Goal: Task Accomplishment & Management: Manage account settings

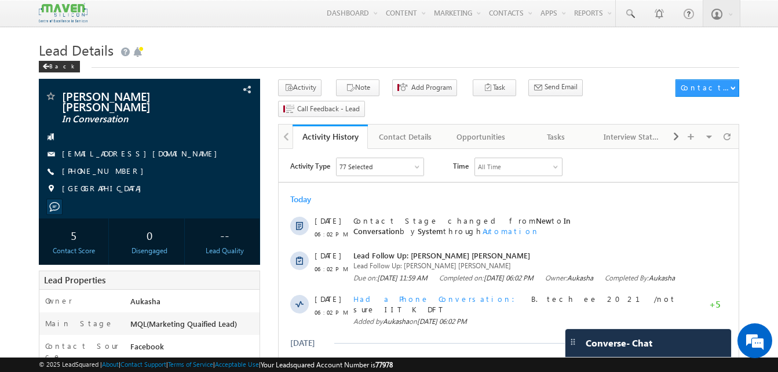
click at [328, 61] on div "Back" at bounding box center [389, 64] width 700 height 8
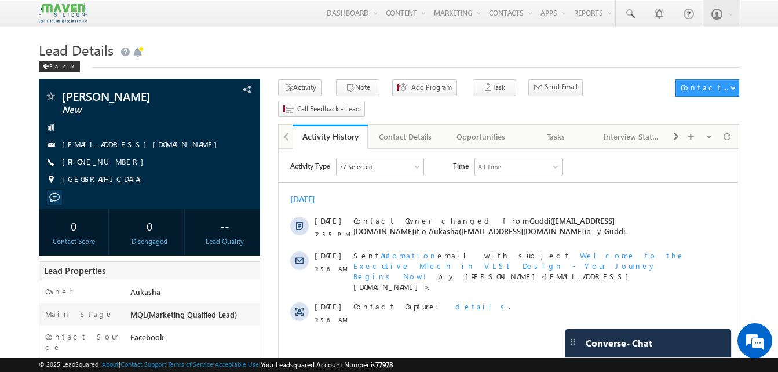
drag, startPoint x: 129, startPoint y: 166, endPoint x: 116, endPoint y: 163, distance: 12.4
click at [116, 163] on div "+91-8433061156" at bounding box center [150, 162] width 210 height 12
copy div "+91-8433061156"
drag, startPoint x: 145, startPoint y: 94, endPoint x: 61, endPoint y: 94, distance: 83.4
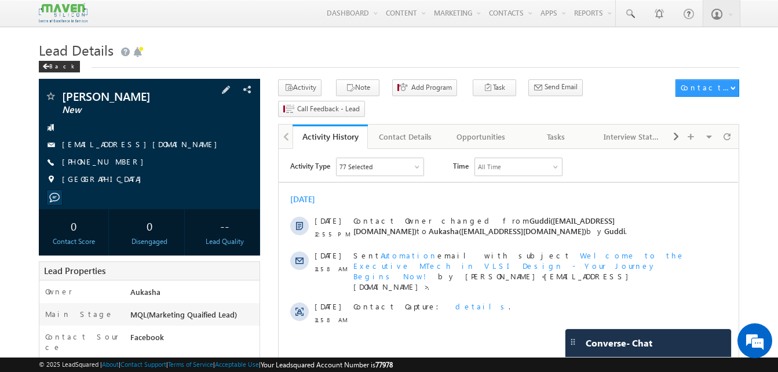
click at [61, 94] on div "Akshansh Saini New" at bounding box center [150, 96] width 210 height 12
copy div "Akshansh Saini"
click at [546, 130] on div "Tasks" at bounding box center [556, 137] width 56 height 14
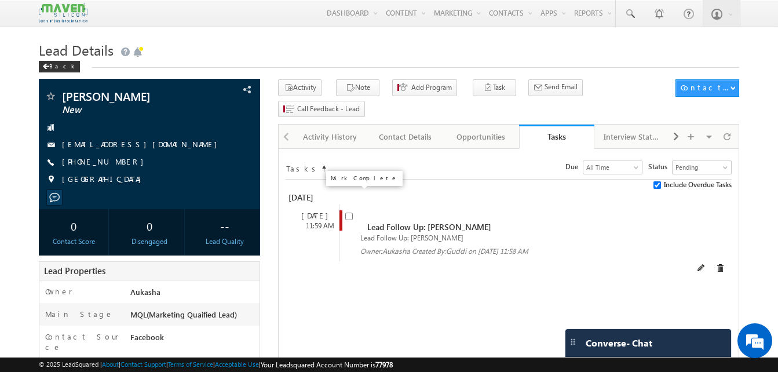
click at [349, 213] on input "checkbox" at bounding box center [349, 217] width 8 height 8
checkbox input "false"
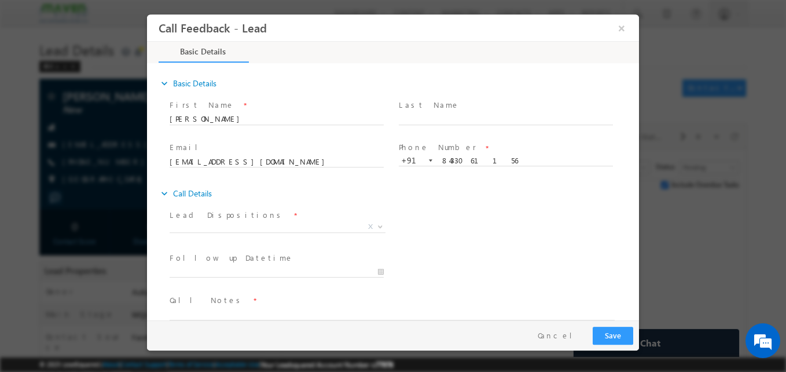
click at [12, 62] on div at bounding box center [393, 186] width 786 height 372
click at [277, 225] on span "X" at bounding box center [278, 227] width 216 height 12
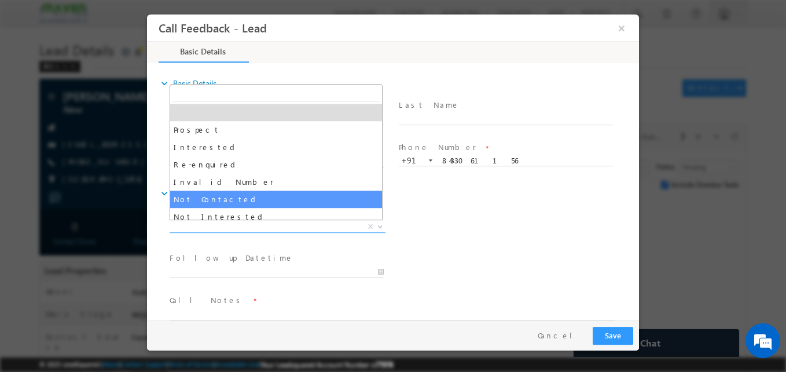
select select "Not Contacted"
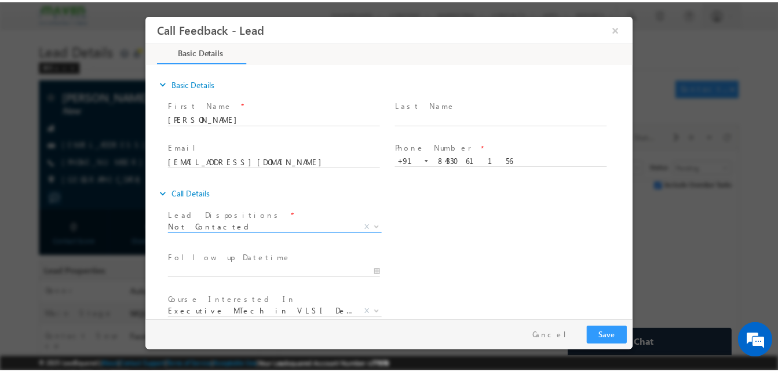
scroll to position [61, 0]
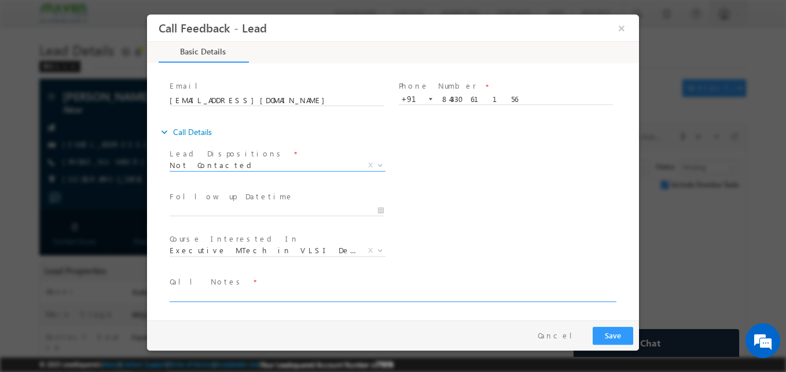
click at [248, 294] on textarea at bounding box center [392, 294] width 445 height 13
type textarea "NA"
click at [618, 335] on button "Save" at bounding box center [613, 336] width 41 height 18
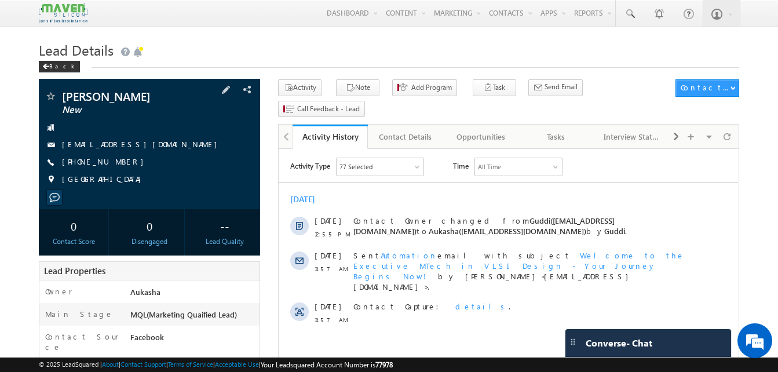
drag, startPoint x: 129, startPoint y: 162, endPoint x: 119, endPoint y: 164, distance: 10.7
click at [119, 164] on div "[PHONE_NUMBER]" at bounding box center [150, 162] width 210 height 12
copy div "[PHONE_NUMBER]"
drag, startPoint x: 166, startPoint y: 97, endPoint x: 63, endPoint y: 95, distance: 102.5
click at [63, 95] on span "[PERSON_NAME]" at bounding box center [130, 96] width 136 height 12
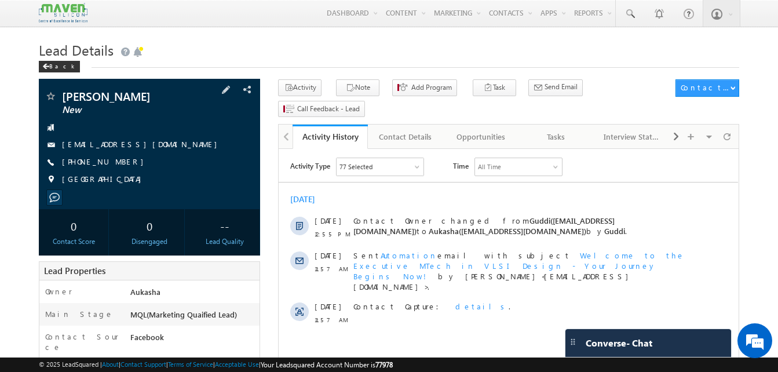
copy span "[PERSON_NAME]"
click at [537, 125] on link "Tasks" at bounding box center [556, 137] width 75 height 24
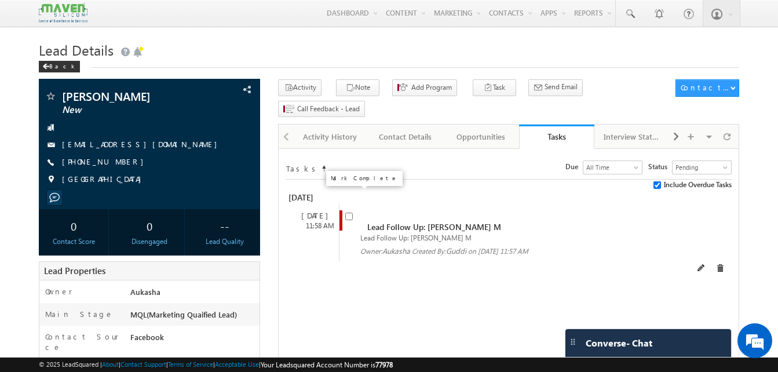
click at [351, 213] on input "checkbox" at bounding box center [349, 217] width 8 height 8
checkbox input "false"
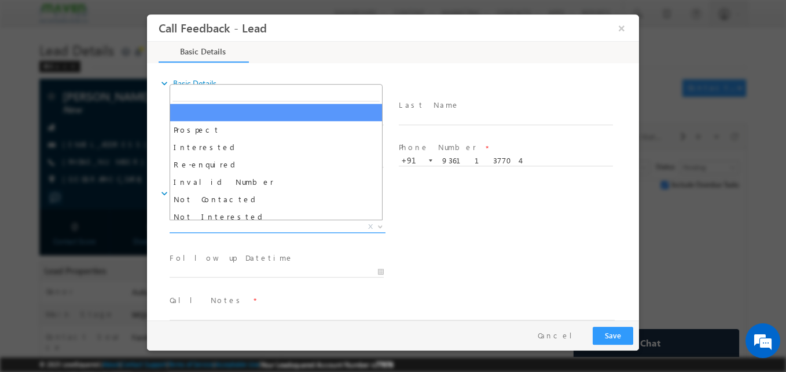
click at [330, 230] on span "X" at bounding box center [278, 227] width 216 height 12
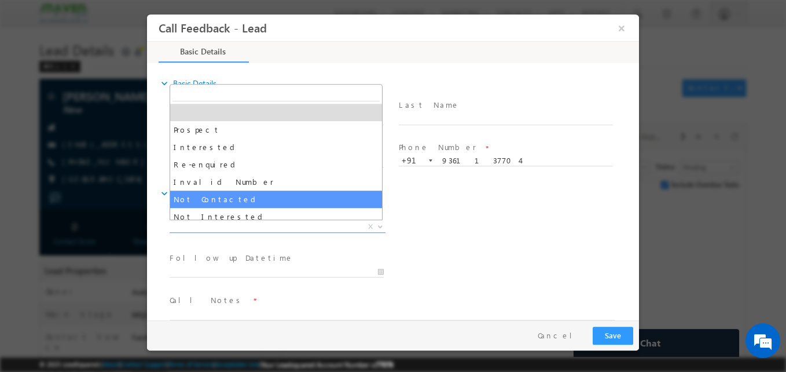
select select "Not Contacted"
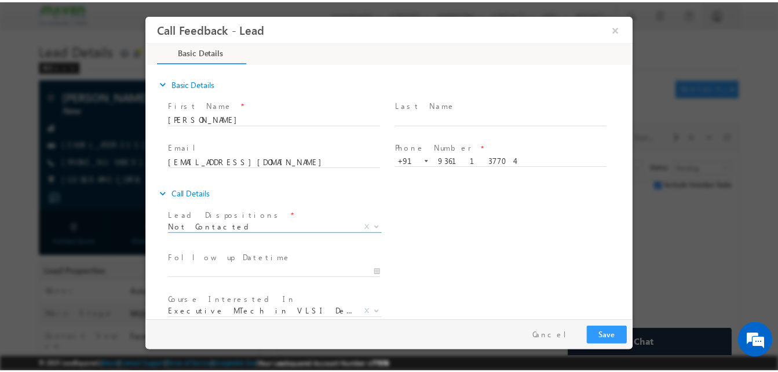
scroll to position [61, 0]
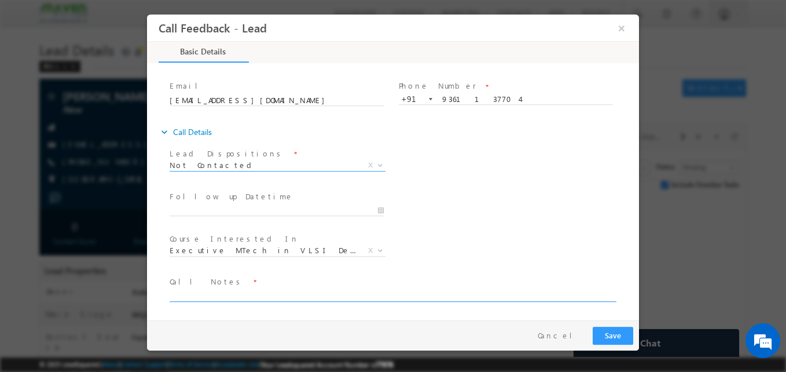
click at [269, 296] on textarea at bounding box center [392, 294] width 445 height 13
type textarea "NA"
drag, startPoint x: 630, startPoint y: 345, endPoint x: 612, endPoint y: 330, distance: 23.4
click at [612, 330] on div "Pay & Save Save Cancel" at bounding box center [396, 335] width 498 height 30
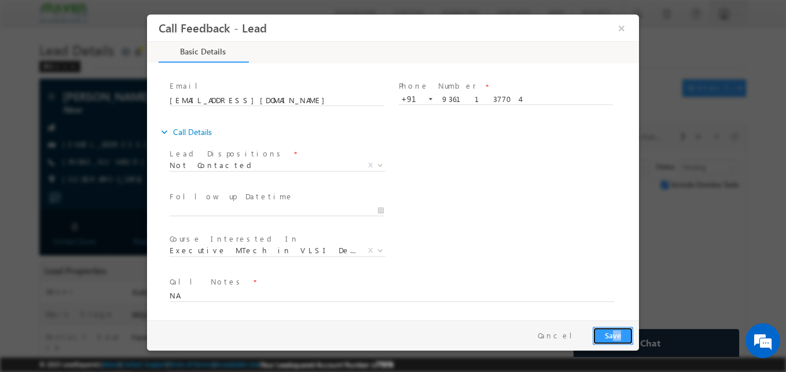
click at [612, 330] on button "Save" at bounding box center [613, 336] width 41 height 18
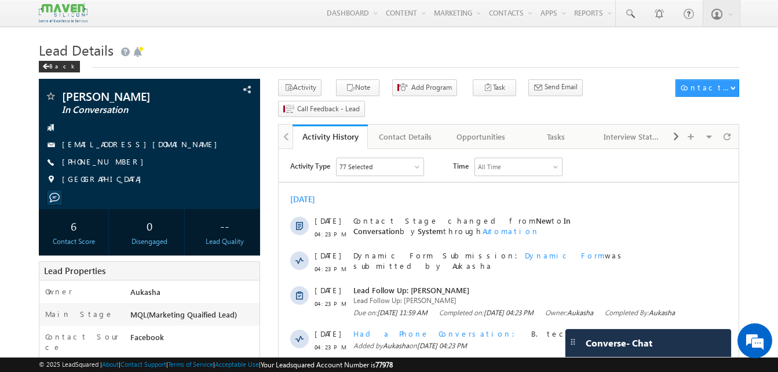
click at [189, 54] on h1 "Lead Details" at bounding box center [389, 49] width 700 height 23
click at [269, 48] on h1 "Lead Details" at bounding box center [389, 49] width 700 height 23
click at [286, 47] on h1 "Lead Details" at bounding box center [389, 49] width 700 height 23
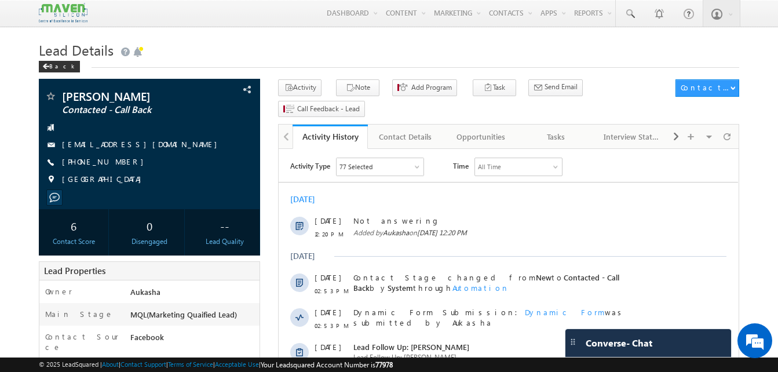
click at [288, 44] on h1 "Lead Details" at bounding box center [389, 49] width 700 height 23
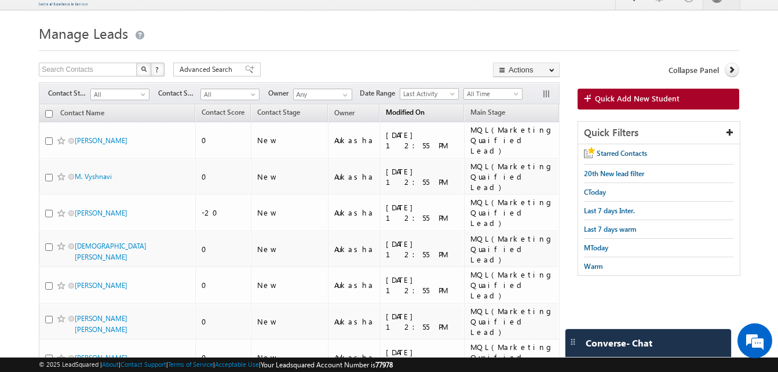
click at [392, 118] on link "Modified On (sorted descending)" at bounding box center [405, 113] width 50 height 15
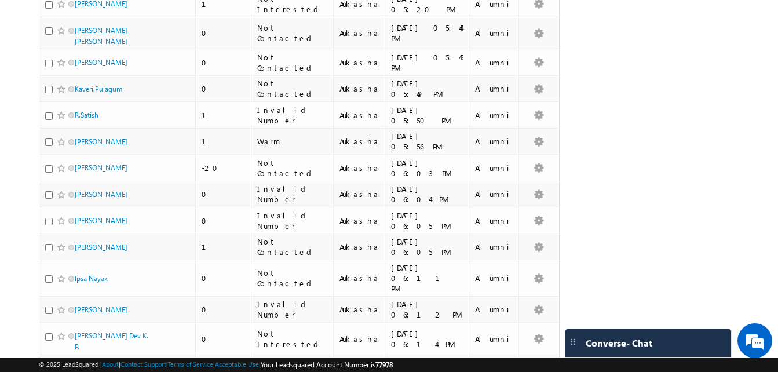
scroll to position [524, 0]
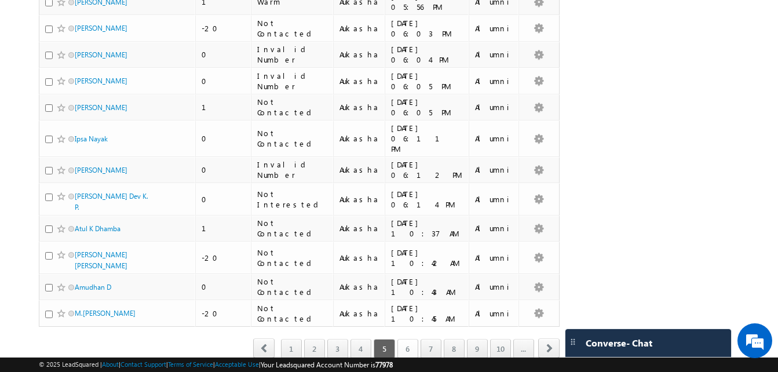
click at [410, 339] on link "6" at bounding box center [407, 349] width 21 height 20
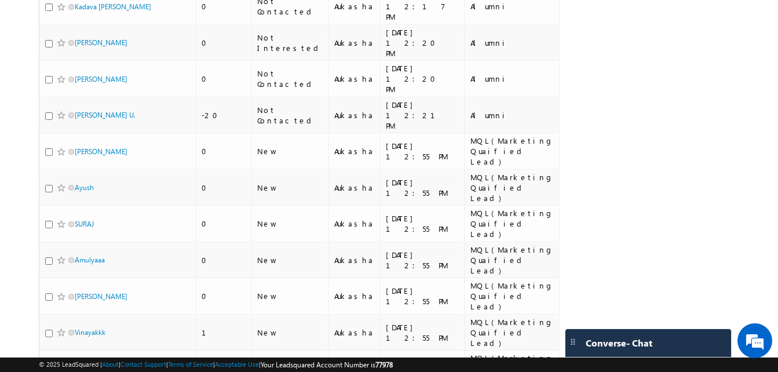
scroll to position [403, 0]
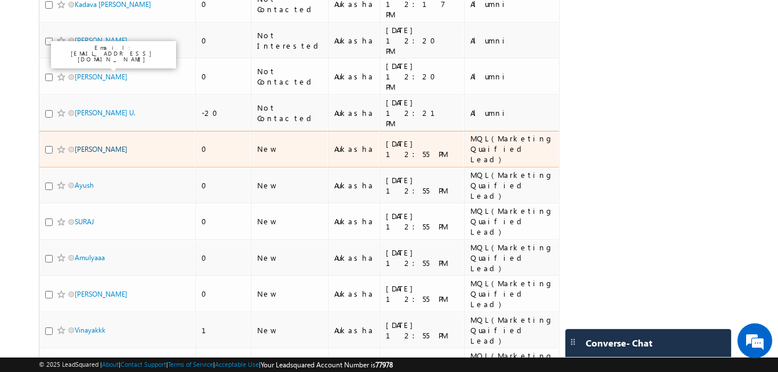
click at [111, 145] on link "Baki Manjunadh" at bounding box center [101, 149] width 53 height 9
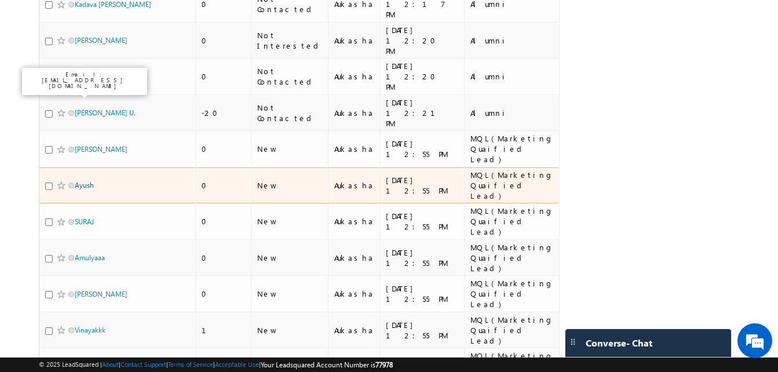
click at [79, 181] on link "Ayush" at bounding box center [84, 185] width 19 height 9
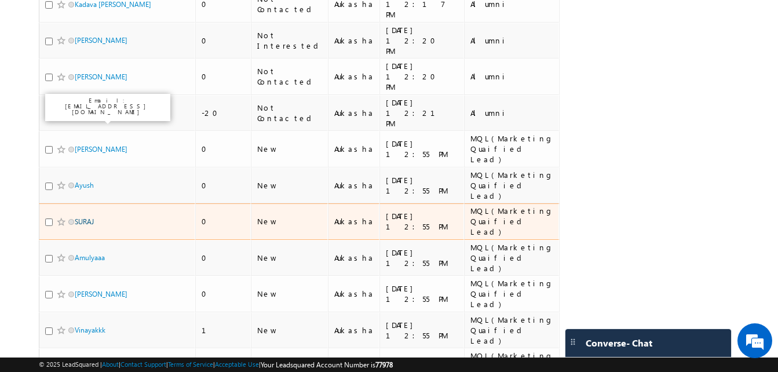
click at [90, 217] on link "SURAJ" at bounding box center [84, 221] width 19 height 9
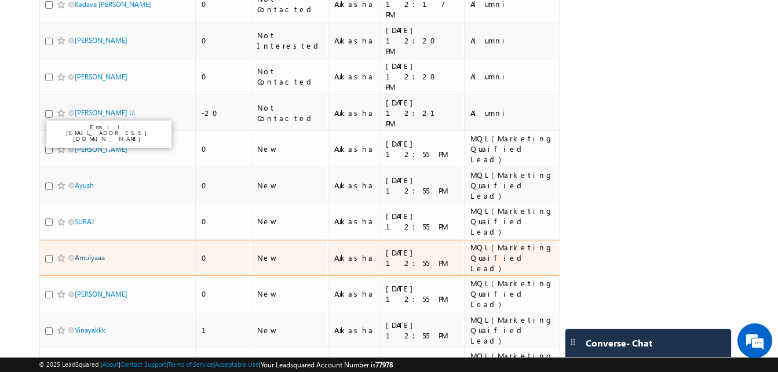
click at [84, 253] on link "Amulyaaa" at bounding box center [90, 257] width 30 height 9
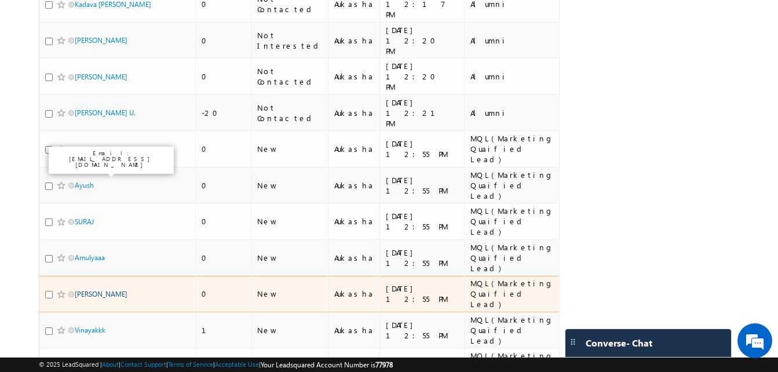
click at [98, 290] on link "Sakthi Yadavan" at bounding box center [101, 294] width 53 height 9
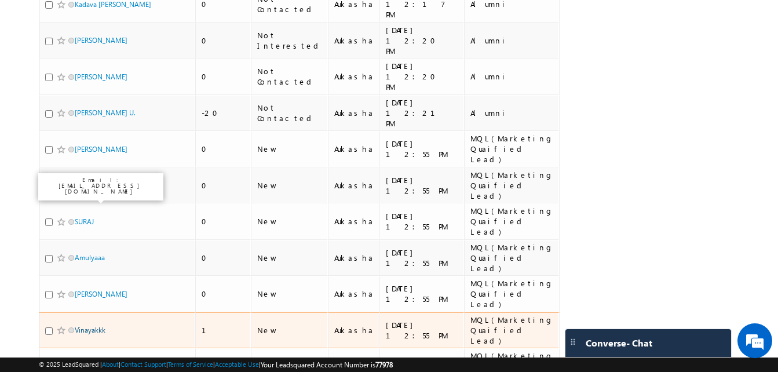
click at [98, 325] on link "Vinayakkk" at bounding box center [90, 329] width 31 height 9
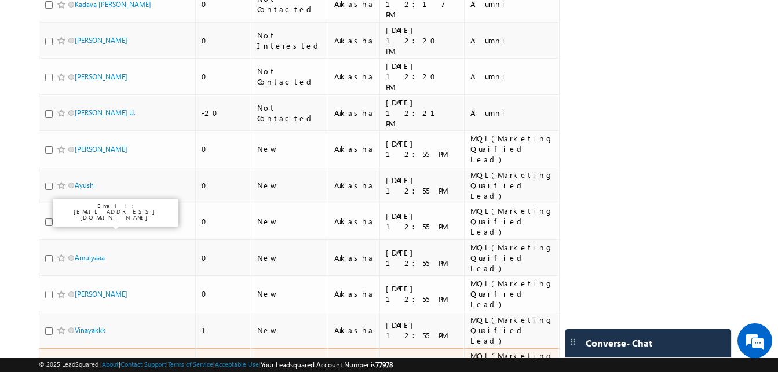
click at [100, 362] on link "ANANDAKUMAR T" at bounding box center [104, 366] width 58 height 9
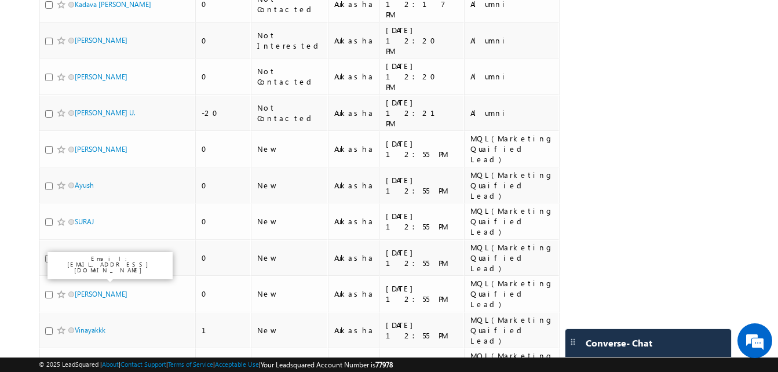
drag, startPoint x: 99, startPoint y: 274, endPoint x: 103, endPoint y: 279, distance: 6.3
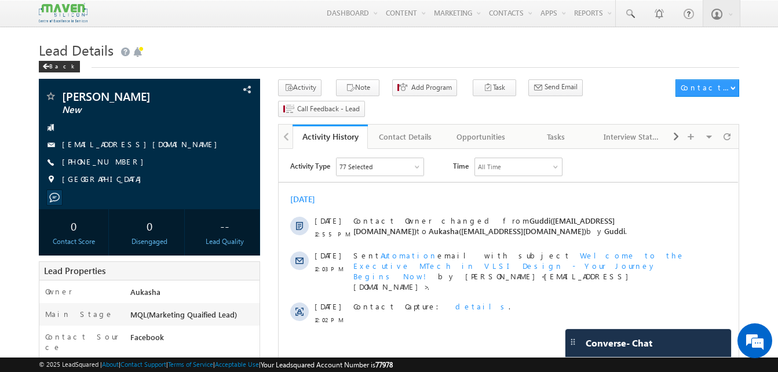
click at [180, 42] on h1 "Lead Details" at bounding box center [389, 49] width 700 height 23
click at [554, 130] on div "Tasks" at bounding box center [556, 137] width 56 height 14
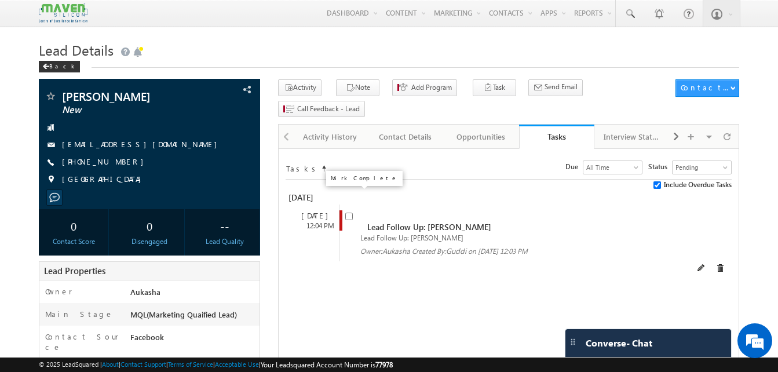
click at [346, 213] on input "checkbox" at bounding box center [349, 217] width 8 height 8
checkbox input "false"
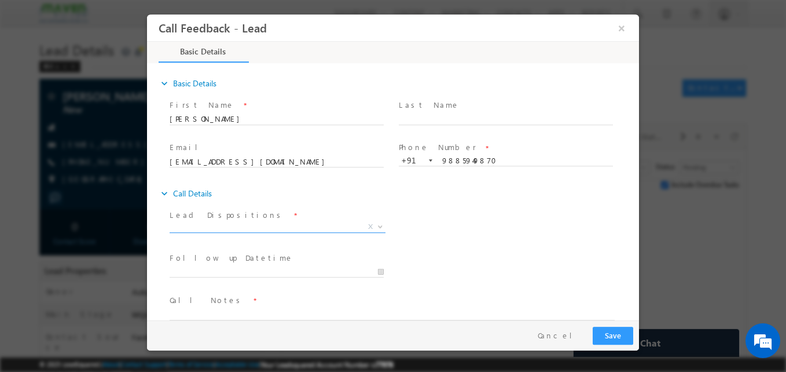
click at [216, 226] on span "X" at bounding box center [278, 227] width 216 height 12
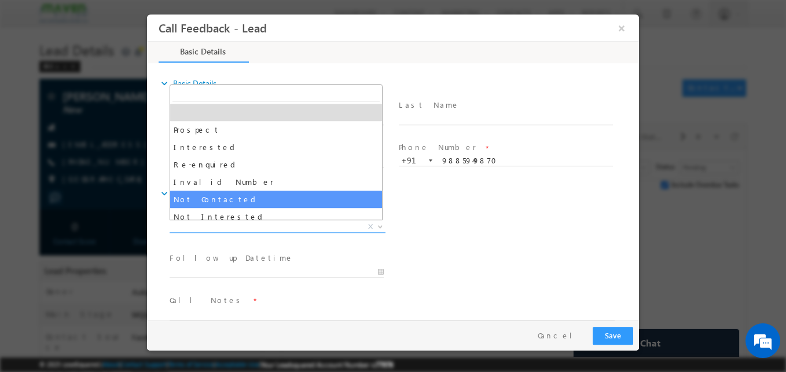
select select "Not Contacted"
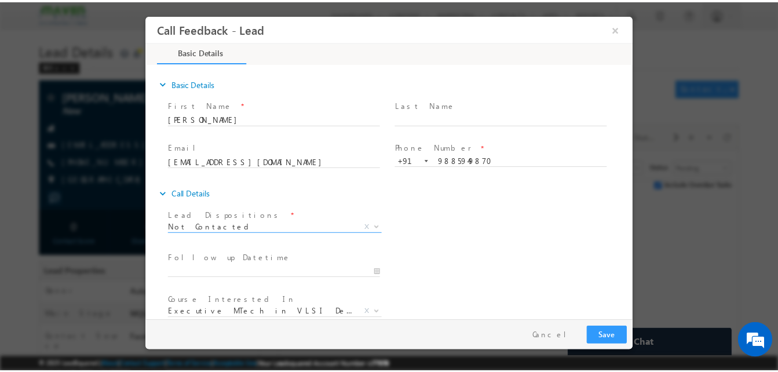
scroll to position [61, 0]
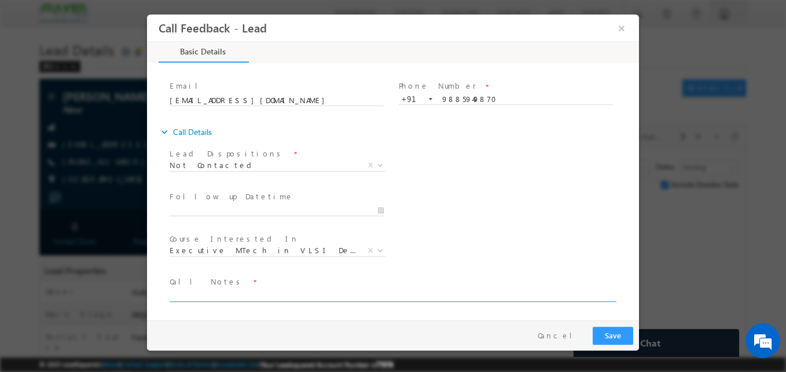
click at [237, 291] on textarea at bounding box center [392, 294] width 445 height 13
type textarea "NA"
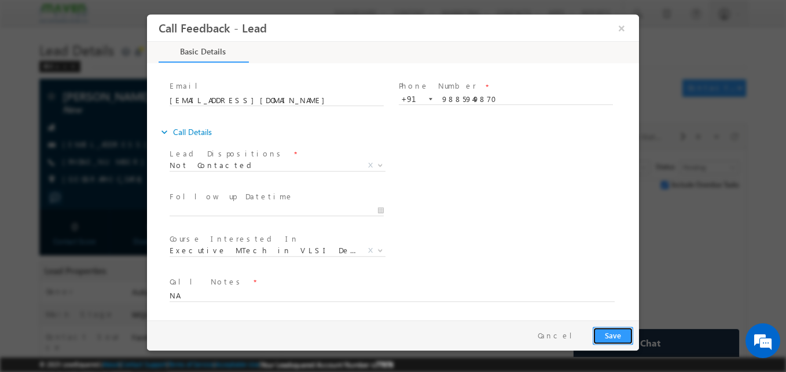
click at [623, 331] on button "Save" at bounding box center [613, 336] width 41 height 18
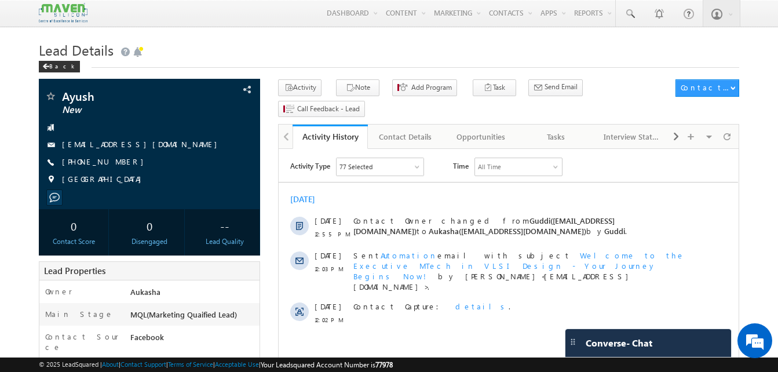
click at [233, 50] on h1 "Lead Details" at bounding box center [389, 49] width 700 height 23
click at [253, 53] on h1 "Lead Details" at bounding box center [389, 49] width 700 height 23
click at [351, 41] on h1 "Lead Details" at bounding box center [389, 49] width 700 height 23
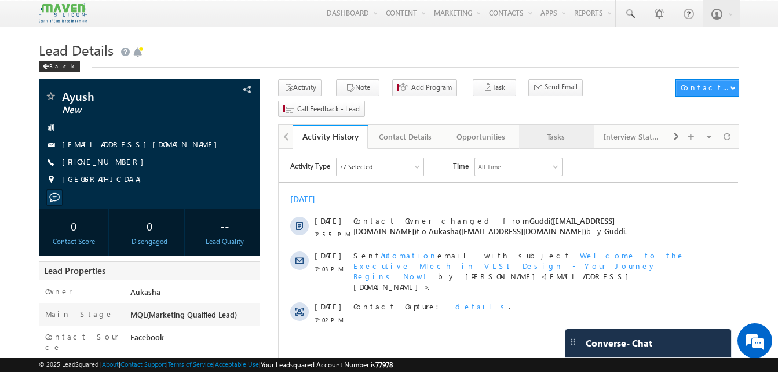
click at [560, 130] on div "Tasks" at bounding box center [556, 137] width 56 height 14
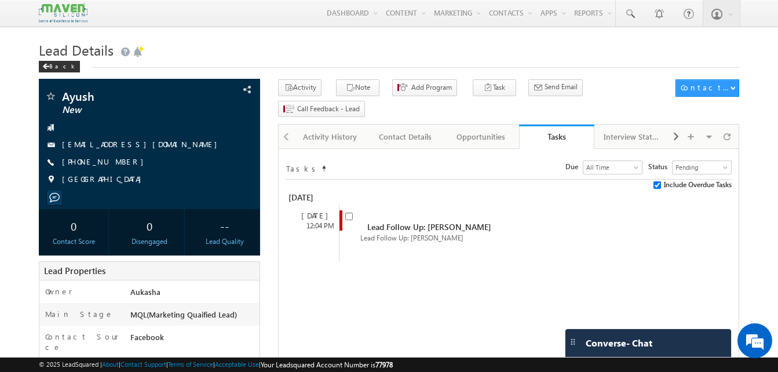
click at [322, 52] on h1 "Lead Details" at bounding box center [389, 49] width 700 height 23
click at [344, 42] on h1 "Lead Details" at bounding box center [389, 49] width 700 height 23
drag, startPoint x: 129, startPoint y: 162, endPoint x: 117, endPoint y: 162, distance: 12.2
click at [117, 162] on div "+91-8178688574" at bounding box center [150, 162] width 210 height 12
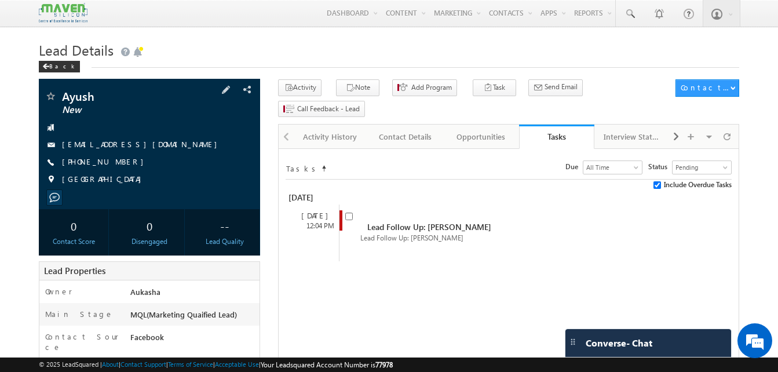
copy div "+91-8178688574"
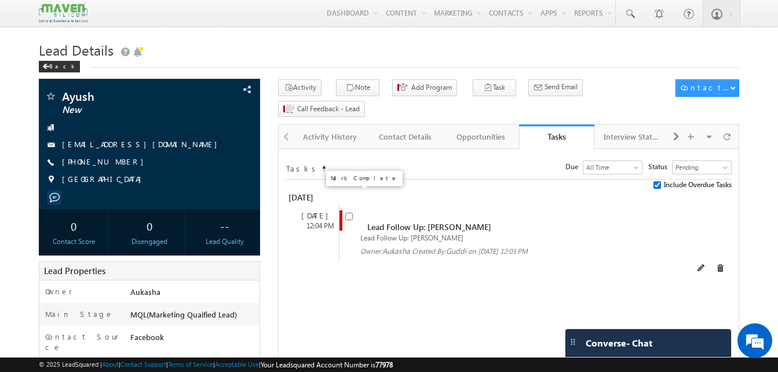
click at [350, 213] on input "checkbox" at bounding box center [349, 217] width 8 height 8
checkbox input "false"
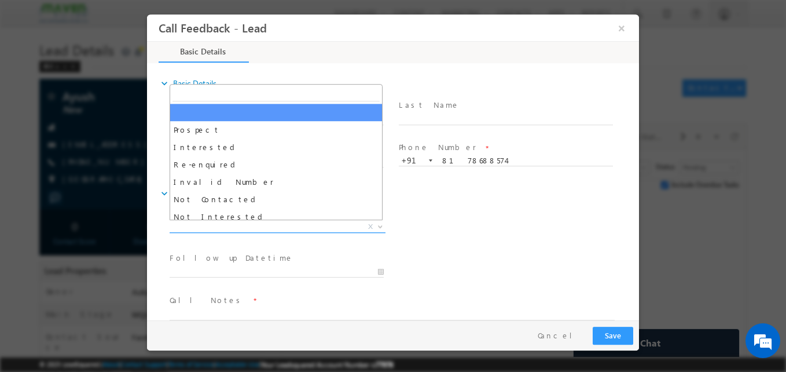
click at [229, 225] on span "X" at bounding box center [278, 227] width 216 height 12
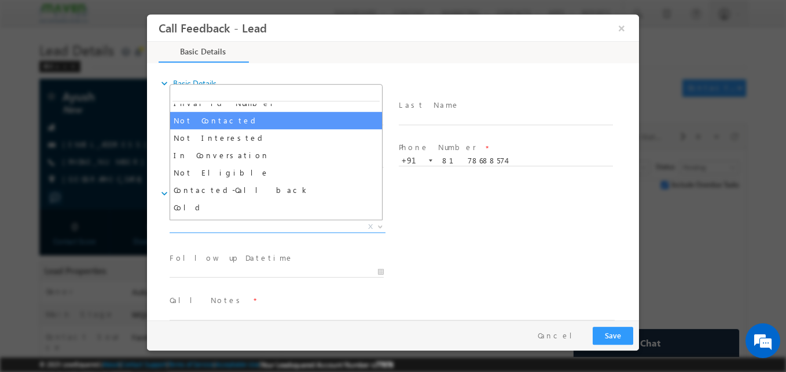
scroll to position [79, 0]
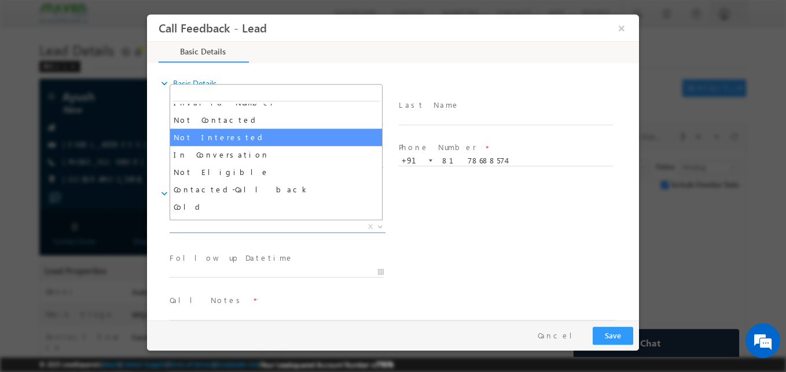
select select "Not Interested"
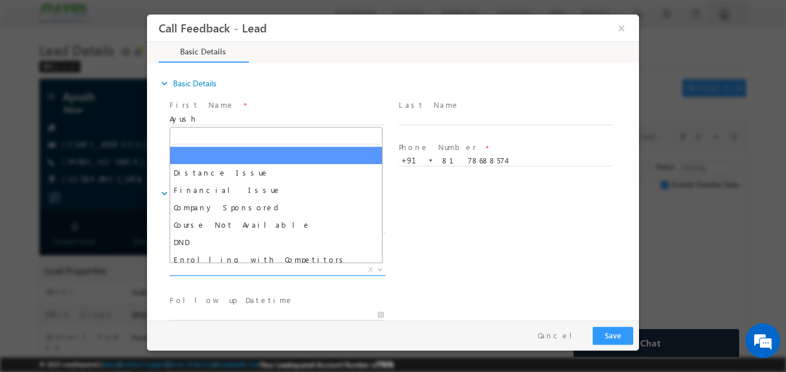
click at [221, 268] on span "X" at bounding box center [278, 270] width 216 height 12
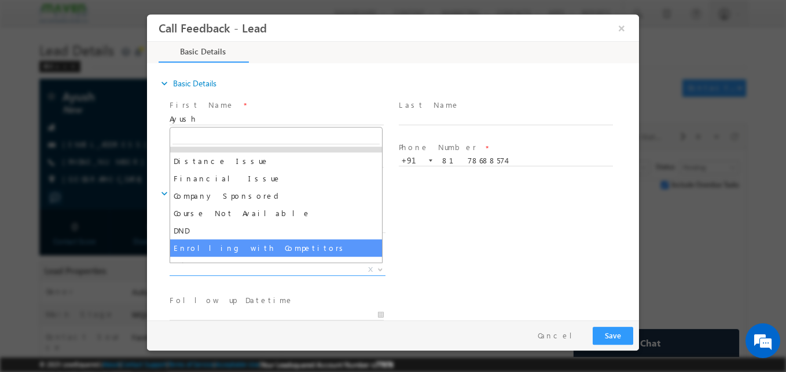
scroll to position [23, 0]
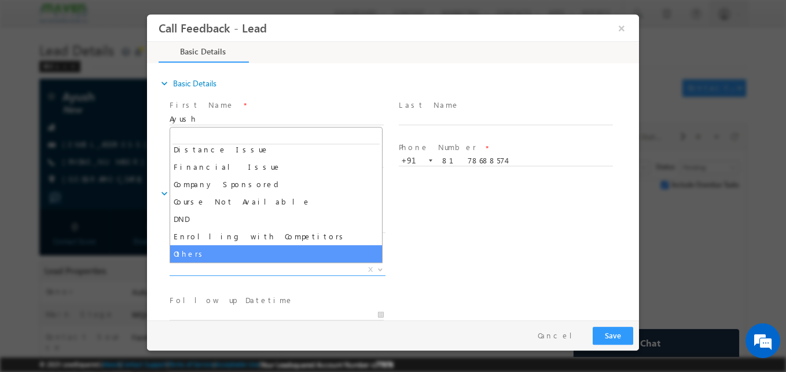
select select "Others"
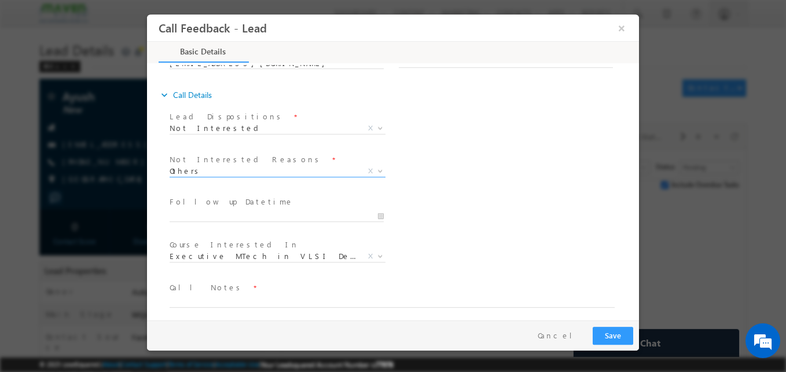
scroll to position [104, 0]
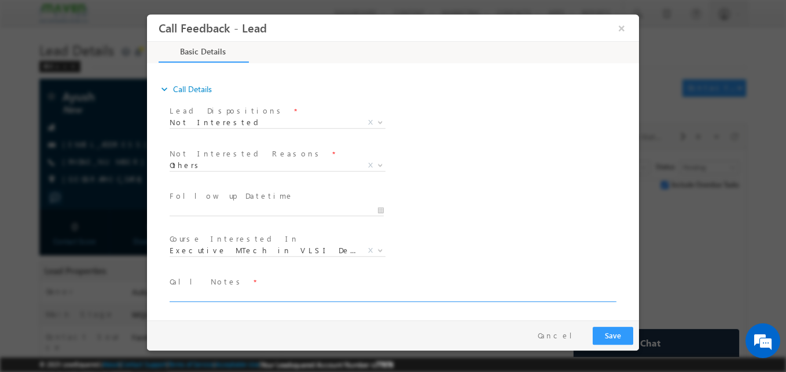
click at [227, 295] on textarea at bounding box center [392, 294] width 445 height 13
type textarea "Started job and now not planning"
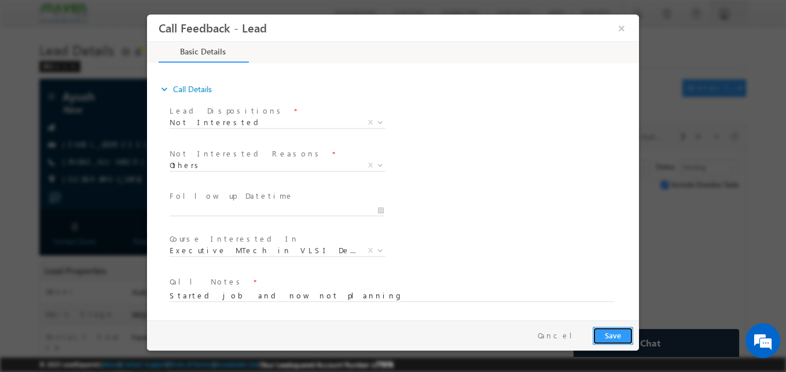
click at [617, 341] on button "Save" at bounding box center [613, 336] width 41 height 18
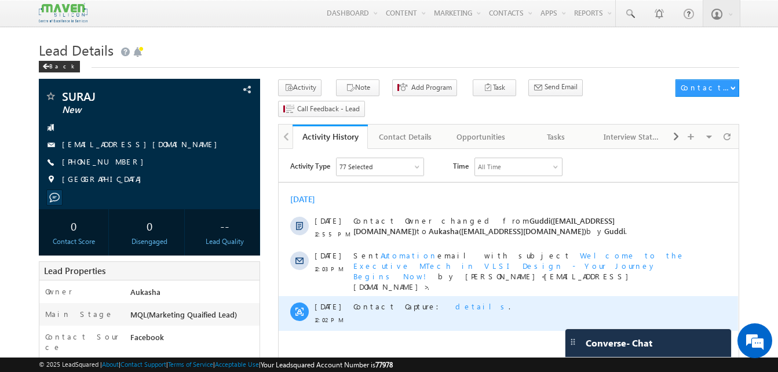
click at [455, 301] on span "details" at bounding box center [481, 306] width 53 height 10
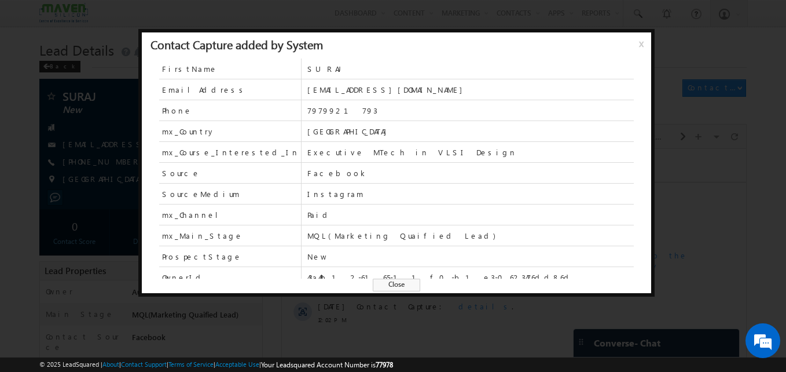
click at [394, 287] on span "Close" at bounding box center [396, 285] width 47 height 13
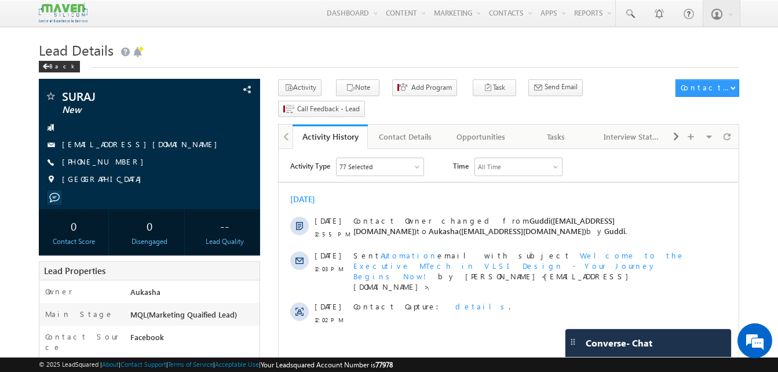
click at [239, 40] on h1 "Lead Details" at bounding box center [389, 49] width 700 height 23
click at [272, 50] on h1 "Lead Details" at bounding box center [389, 49] width 700 height 23
click at [538, 130] on div "Tasks" at bounding box center [556, 137] width 56 height 14
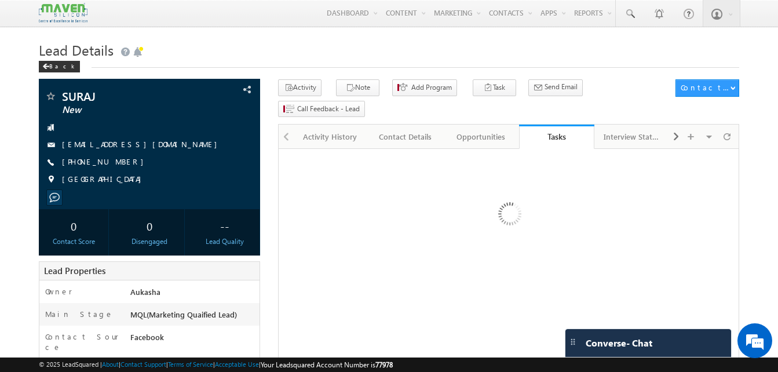
click at [538, 131] on div "Tasks" at bounding box center [557, 136] width 58 height 11
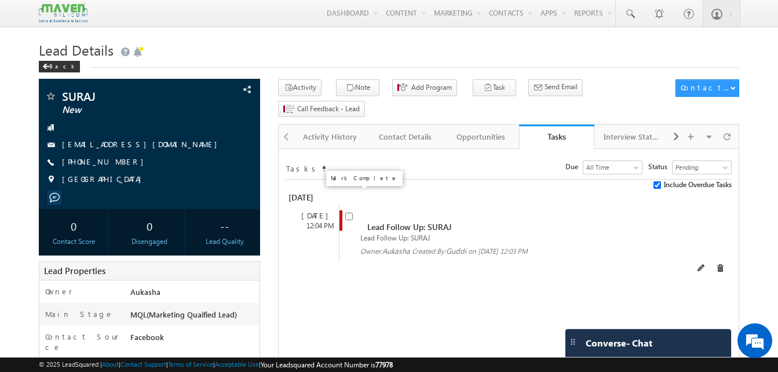
click at [347, 213] on input "checkbox" at bounding box center [349, 217] width 8 height 8
checkbox input "false"
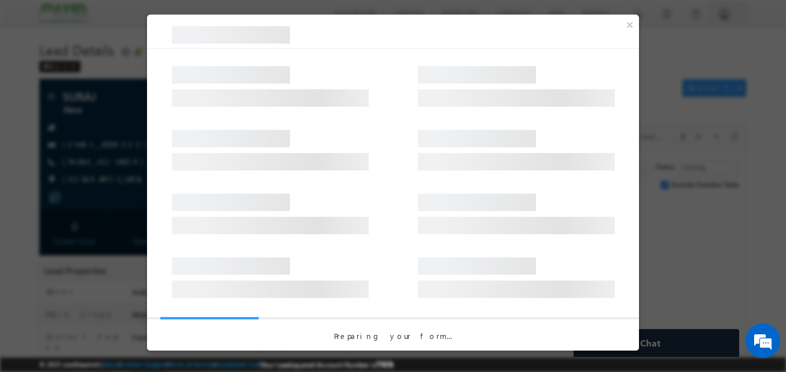
click at [388, 340] on div "Preparing your form..." at bounding box center [393, 336] width 492 height 10
drag, startPoint x: 388, startPoint y: 340, endPoint x: 337, endPoint y: 331, distance: 51.8
click at [337, 331] on div "Preparing your form..." at bounding box center [393, 334] width 492 height 34
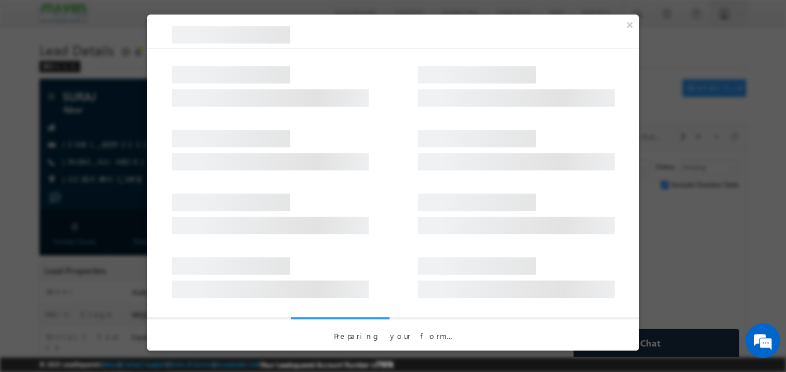
click at [406, 339] on div "Preparing your form..." at bounding box center [393, 336] width 492 height 10
click at [270, 328] on div "Preparing your form..." at bounding box center [393, 334] width 492 height 34
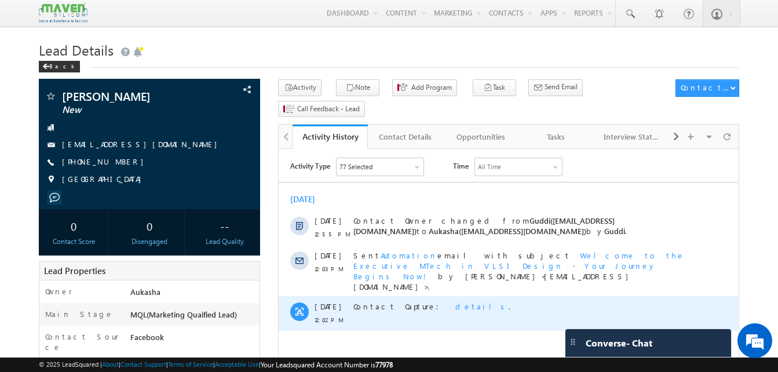
click at [455, 301] on span "details" at bounding box center [481, 306] width 53 height 10
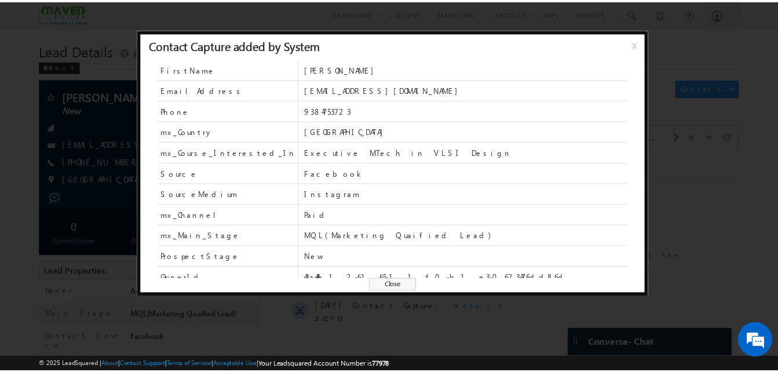
scroll to position [50, 0]
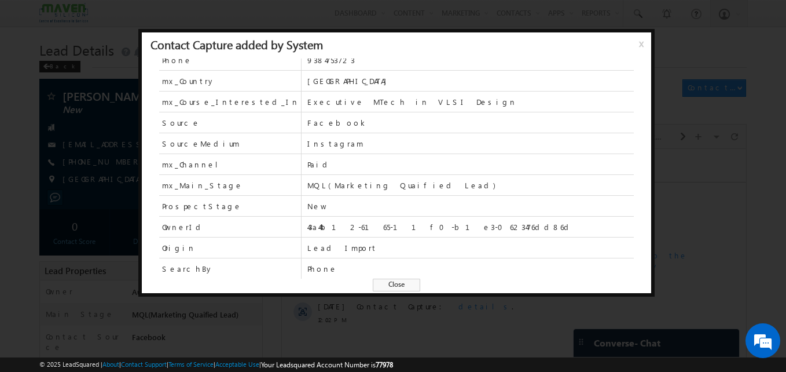
click at [405, 286] on span "Close" at bounding box center [396, 285] width 47 height 13
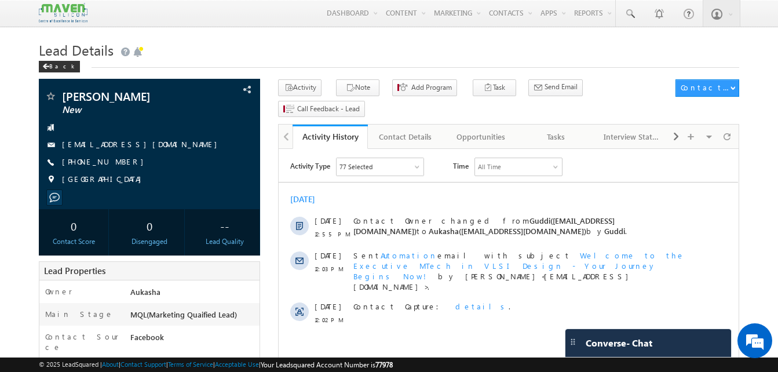
click at [368, 41] on h1 "Lead Details" at bounding box center [389, 49] width 700 height 23
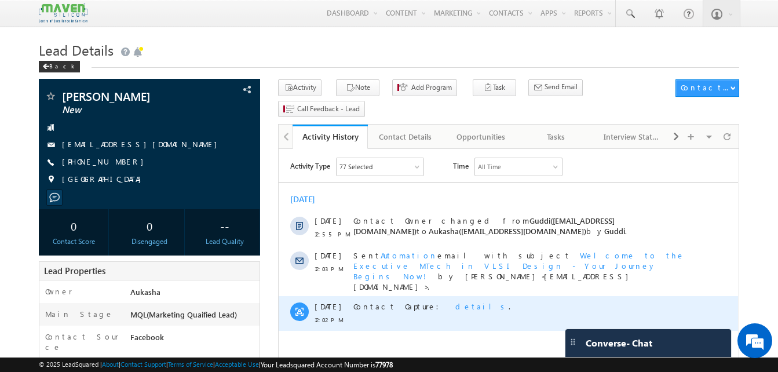
click at [455, 301] on span "details" at bounding box center [481, 306] width 53 height 10
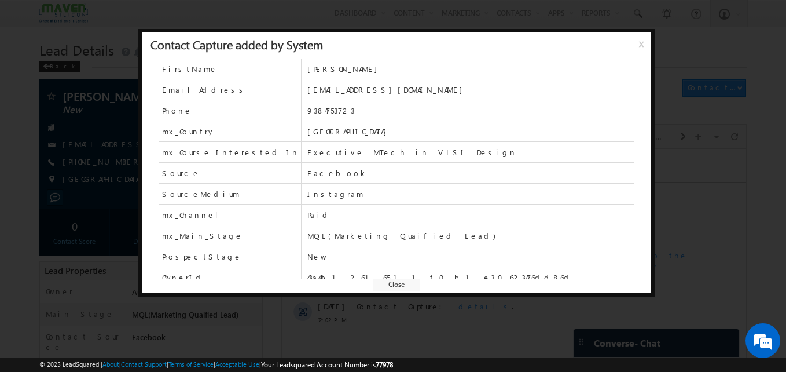
click at [400, 279] on span "Close" at bounding box center [396, 285] width 47 height 13
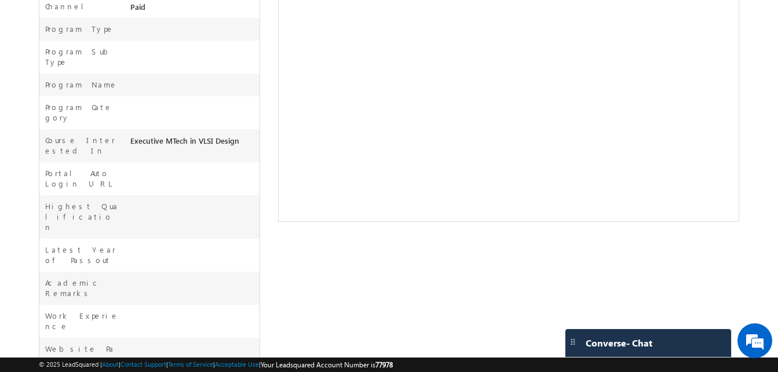
scroll to position [0, 0]
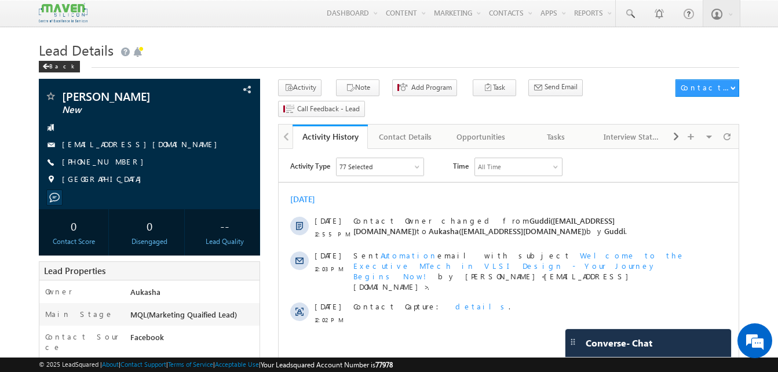
click at [285, 53] on h1 "Lead Details" at bounding box center [389, 49] width 700 height 23
click at [411, 57] on h1 "Lead Details" at bounding box center [389, 49] width 700 height 23
drag, startPoint x: 152, startPoint y: 93, endPoint x: 64, endPoint y: 93, distance: 88.6
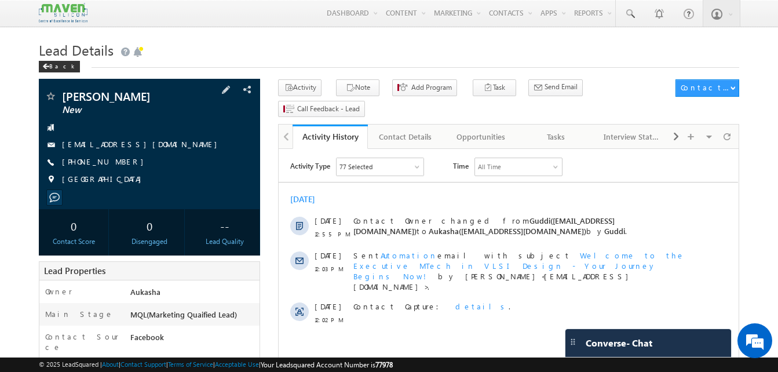
click at [64, 93] on span "Sakthi Yadavan" at bounding box center [130, 96] width 136 height 12
copy span "Sakthi Yadavan"
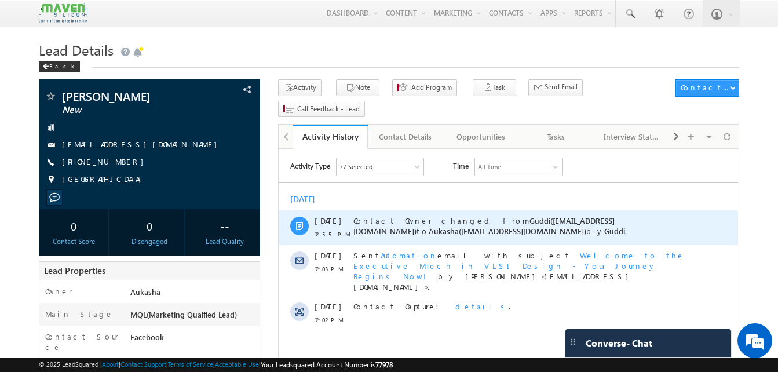
copy span "Sakthi Yadavan"
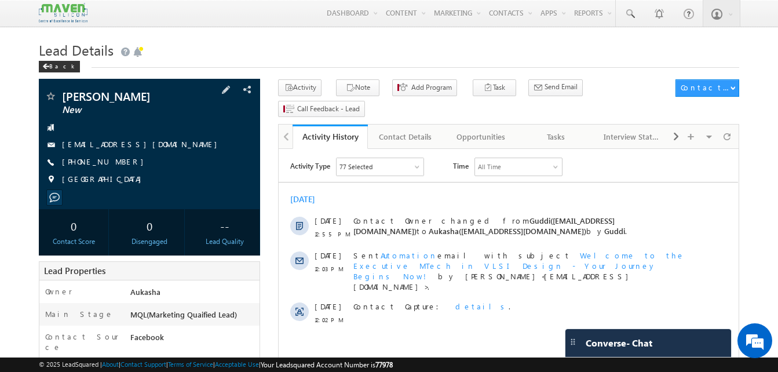
drag, startPoint x: 122, startPoint y: 165, endPoint x: 117, endPoint y: 162, distance: 6.0
click at [117, 162] on div "+91-9384753723" at bounding box center [150, 162] width 210 height 12
copy div "+91-9384753723"
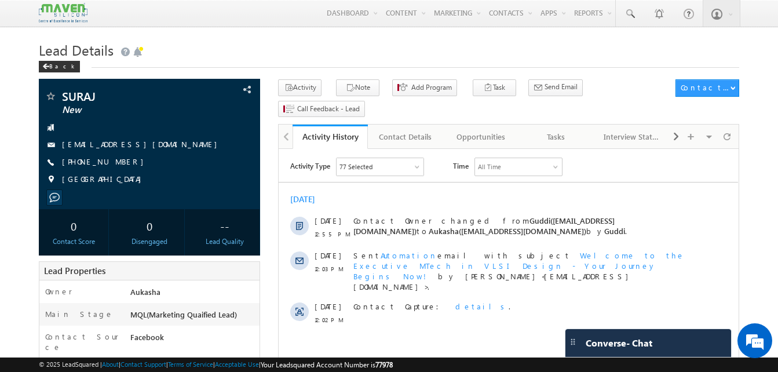
click at [352, 39] on h1 "Lead Details" at bounding box center [389, 49] width 700 height 23
click at [544, 130] on div "Tasks" at bounding box center [556, 137] width 56 height 14
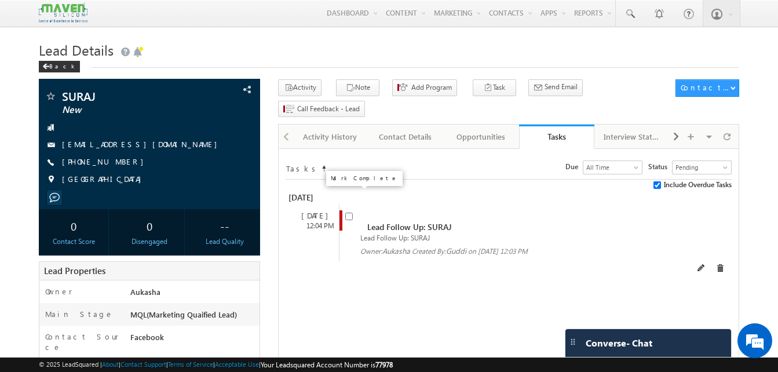
click at [347, 213] on input "checkbox" at bounding box center [349, 217] width 8 height 8
checkbox input "false"
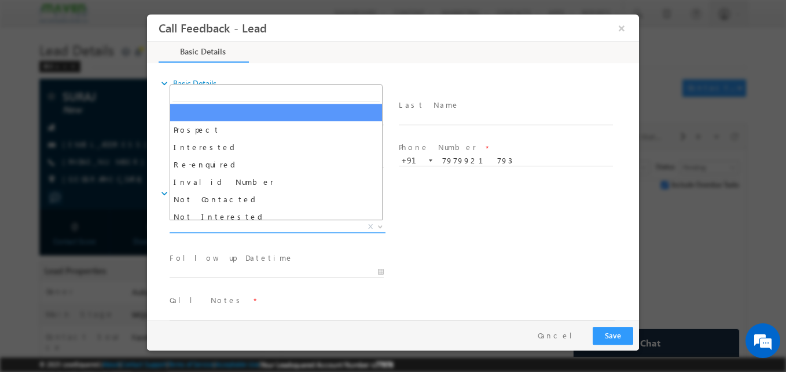
click at [222, 224] on span "X" at bounding box center [278, 227] width 216 height 12
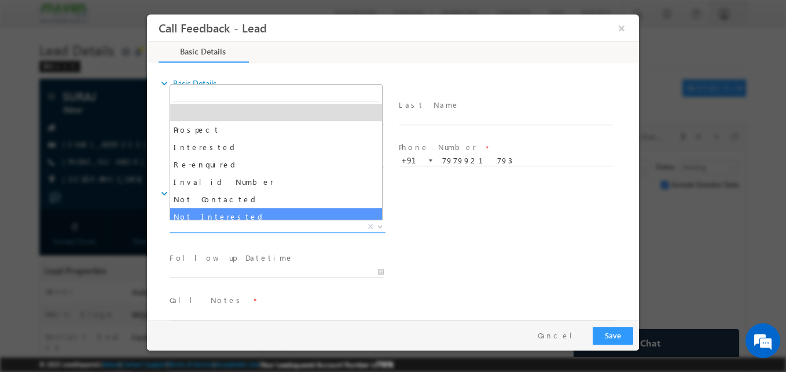
select select "Not Interested"
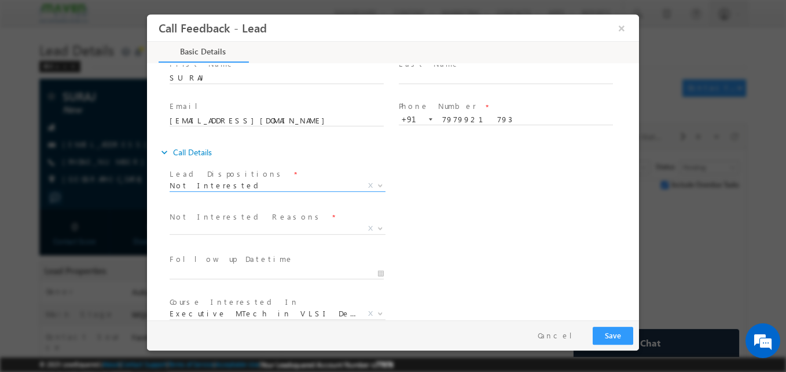
scroll to position [43, 0]
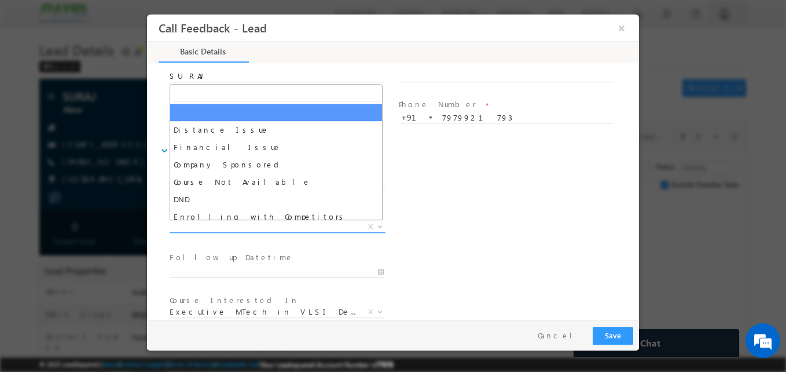
click at [282, 222] on span "X" at bounding box center [278, 227] width 216 height 12
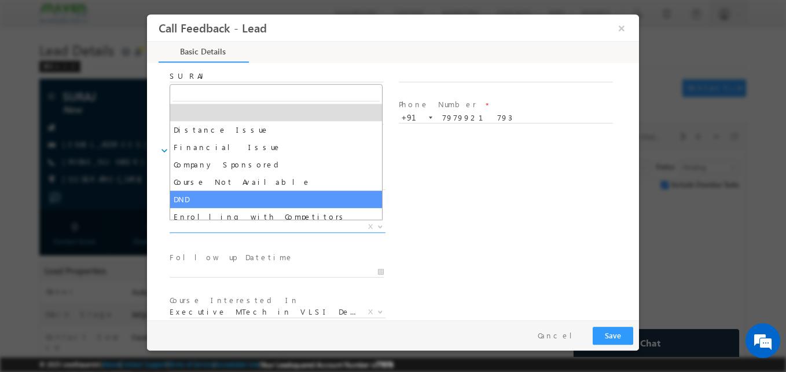
scroll to position [23, 0]
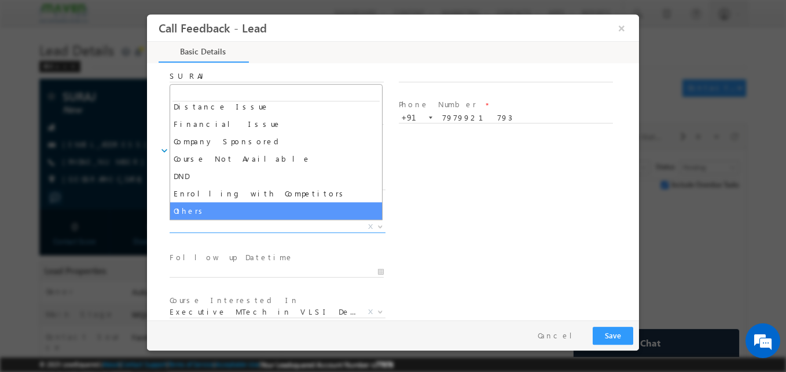
select select "Others"
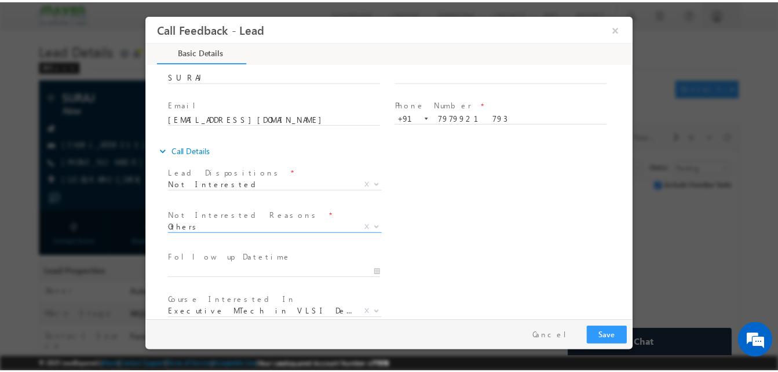
scroll to position [104, 0]
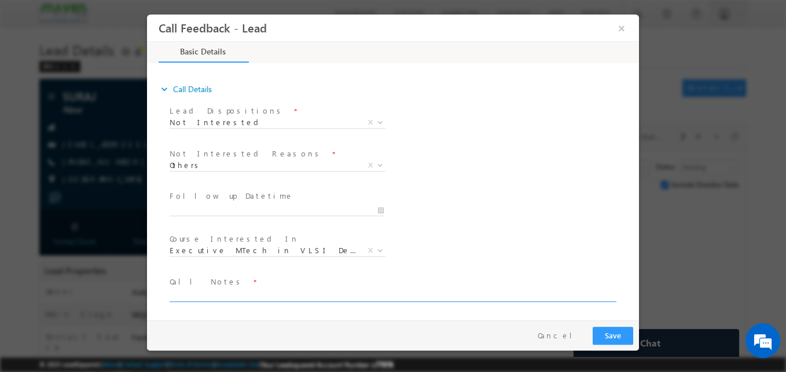
click at [238, 291] on textarea at bounding box center [392, 294] width 445 height 13
click at [297, 330] on div "Pay & Save Save Cancel" at bounding box center [396, 335] width 498 height 30
click at [294, 295] on textarea at bounding box center [392, 294] width 445 height 13
click at [219, 298] on textarea "Preparing for GATE exam/Not interested for program" at bounding box center [392, 294] width 445 height 13
type textarea "Preparing for GATE exam/Not interested for program"
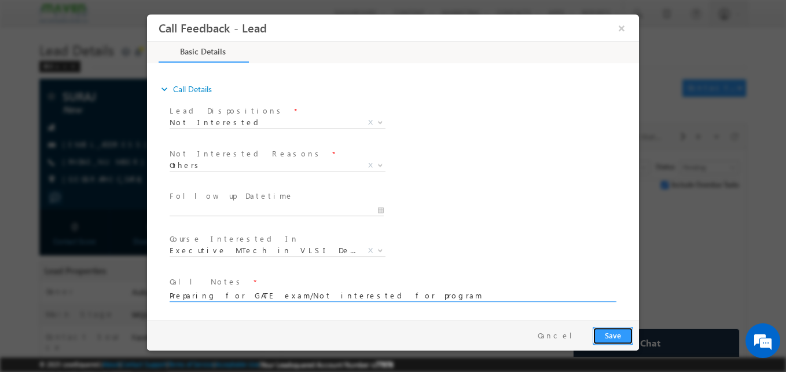
click at [631, 333] on button "Save" at bounding box center [613, 336] width 41 height 18
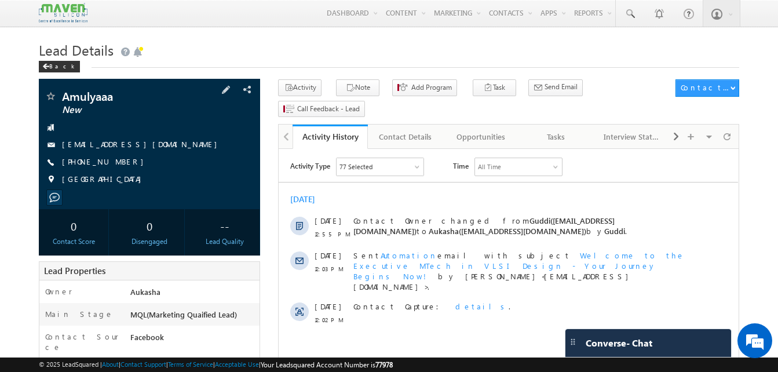
drag, startPoint x: 124, startPoint y: 162, endPoint x: 118, endPoint y: 166, distance: 7.1
click at [118, 166] on div "[PHONE_NUMBER]" at bounding box center [150, 162] width 210 height 12
copy div "[PHONE_NUMBER]"
drag, startPoint x: 124, startPoint y: 92, endPoint x: 60, endPoint y: 96, distance: 63.8
click at [60, 96] on div "Amulyaaa New" at bounding box center [150, 96] width 210 height 12
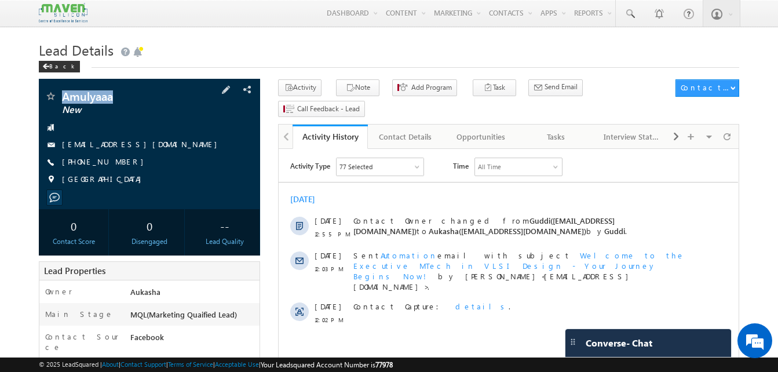
copy div "Amulyaaa"
click at [536, 130] on div "Tasks" at bounding box center [556, 137] width 56 height 14
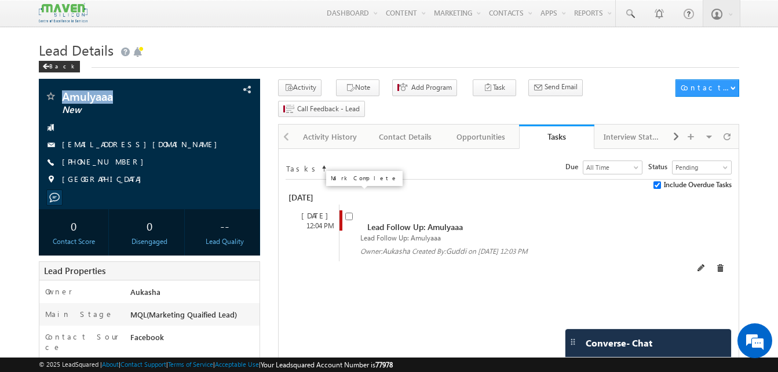
click at [347, 213] on input "checkbox" at bounding box center [349, 217] width 8 height 8
checkbox input "false"
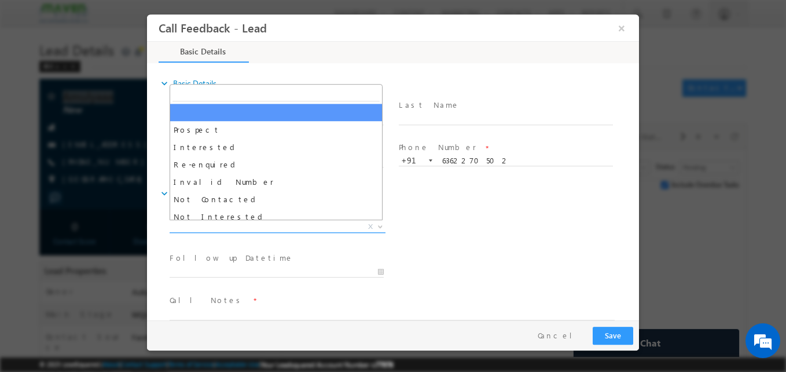
click at [259, 222] on span "X" at bounding box center [278, 227] width 216 height 12
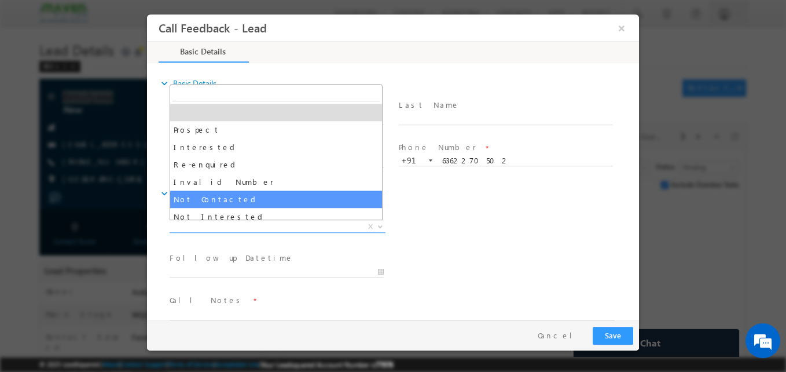
select select "Not Contacted"
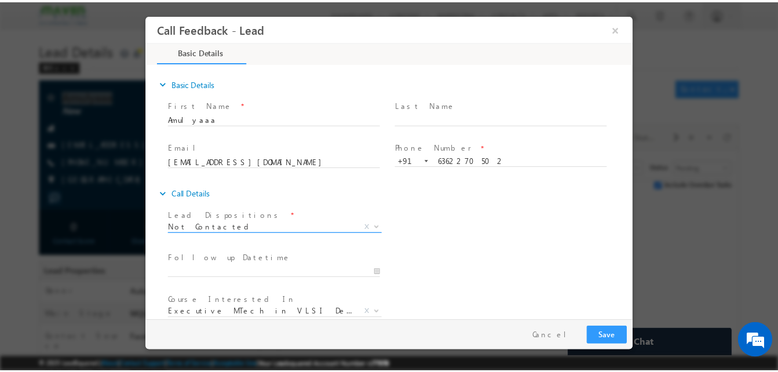
scroll to position [61, 0]
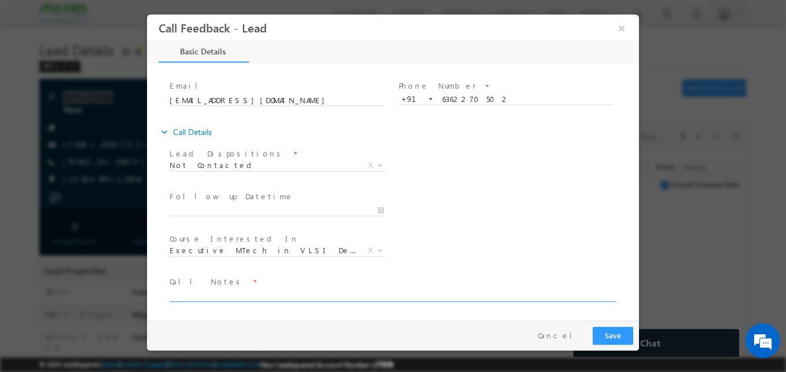
click at [214, 295] on textarea at bounding box center [392, 294] width 445 height 13
type textarea "NA"
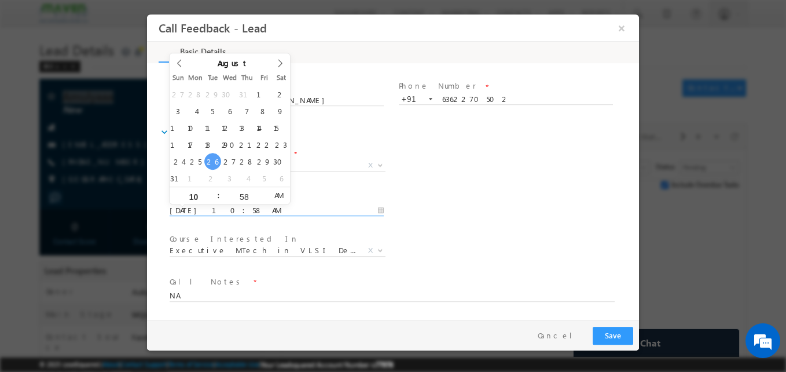
click at [255, 211] on input "26/08/2025 10:58 AM" at bounding box center [277, 211] width 214 height 12
type input "29/08/2025 10:58 AM"
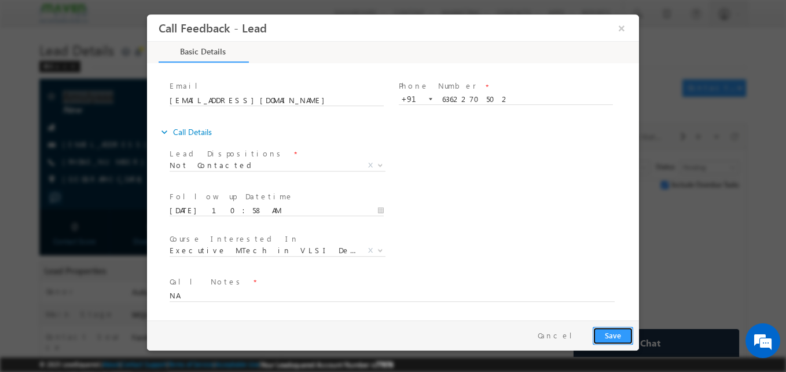
click at [605, 338] on button "Save" at bounding box center [613, 336] width 41 height 18
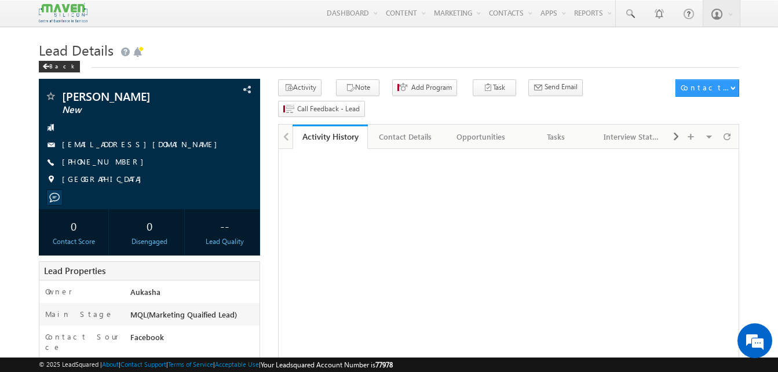
click at [253, 56] on h1 "Lead Details" at bounding box center [389, 49] width 700 height 23
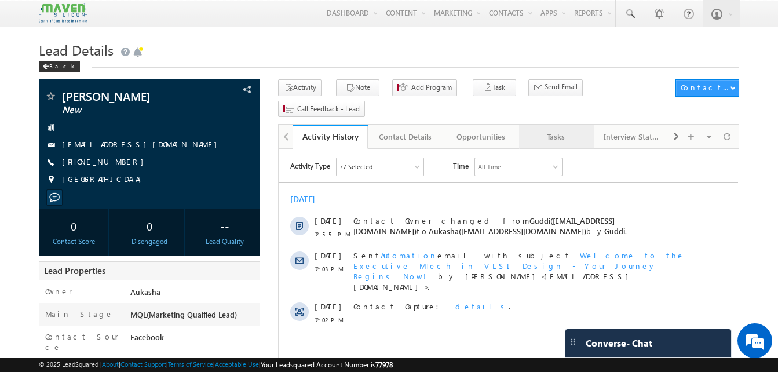
click at [569, 130] on div "Tasks" at bounding box center [556, 137] width 56 height 14
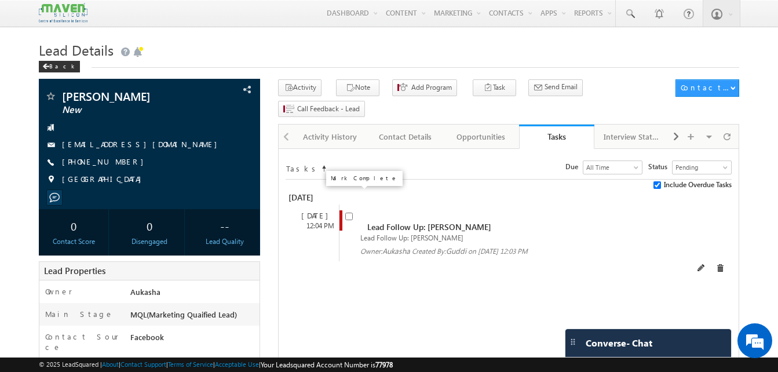
click at [350, 213] on input "checkbox" at bounding box center [349, 217] width 8 height 8
checkbox input "false"
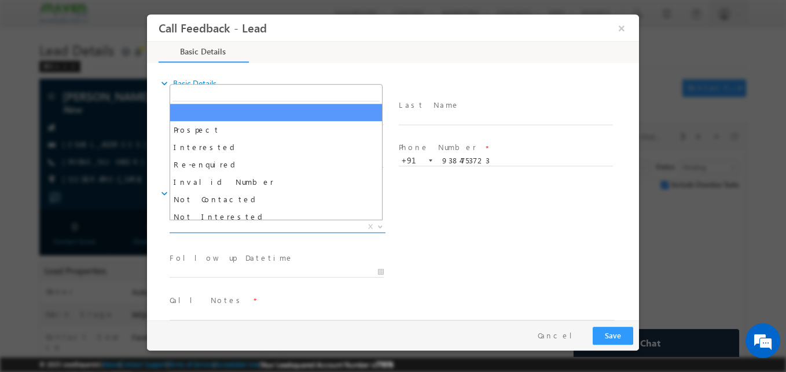
click at [219, 226] on span "X" at bounding box center [278, 227] width 216 height 12
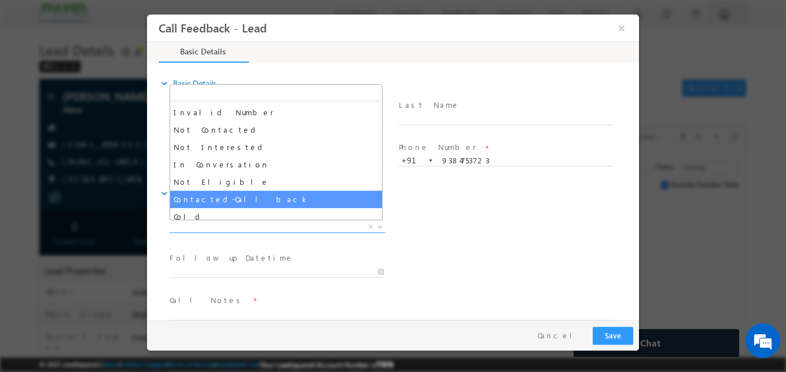
select select "Contacted-Call back"
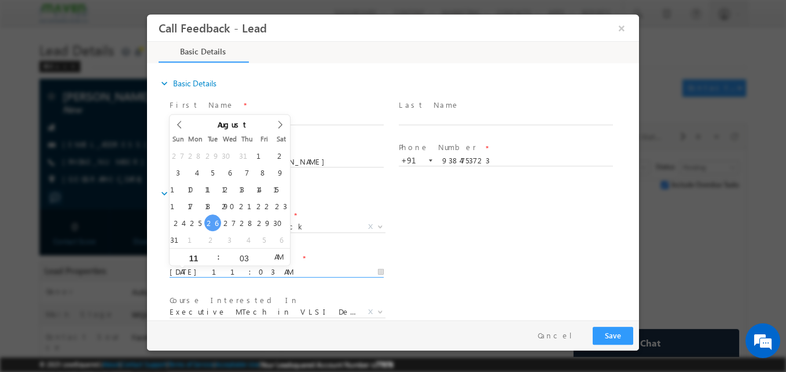
click at [230, 266] on input "26/08/2025 11:03 AM" at bounding box center [277, 272] width 214 height 12
type input "29/08/2025 11:03 AM"
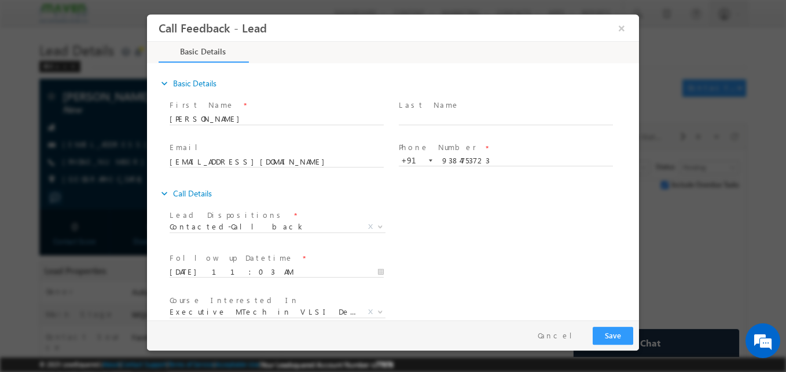
click at [424, 211] on div "Lead Dispositions * Prospect Interested Re-enquired Invalid Number Not Contacte…" at bounding box center [403, 228] width 472 height 43
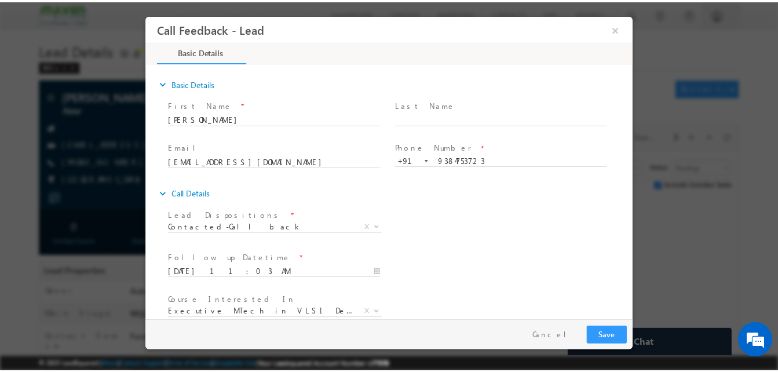
scroll to position [61, 0]
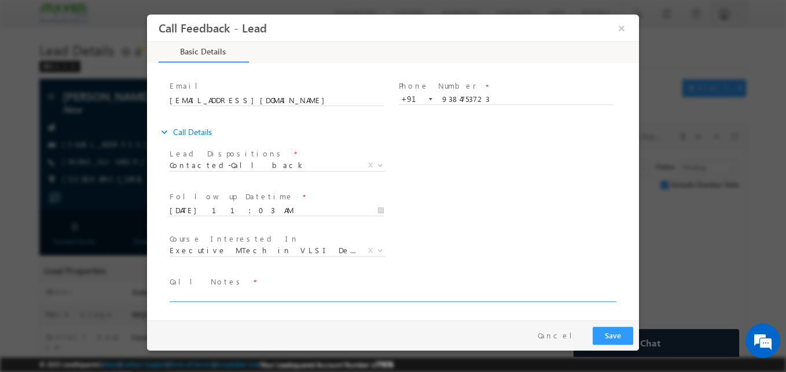
click at [268, 297] on textarea at bounding box center [392, 294] width 445 height 13
type textarea "B. tech e and I 2025/Call again"
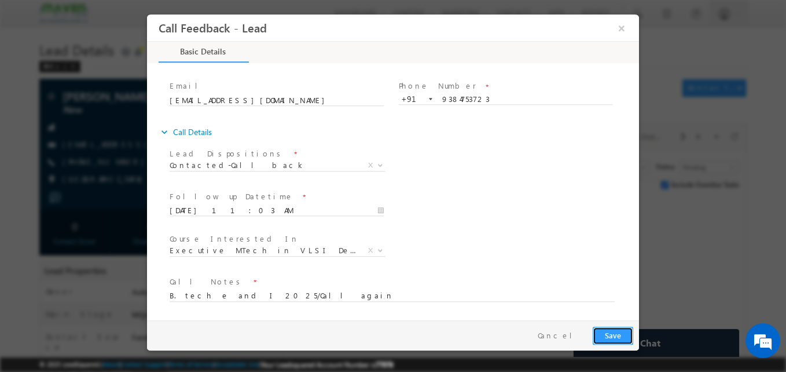
click at [618, 336] on button "Save" at bounding box center [613, 336] width 41 height 18
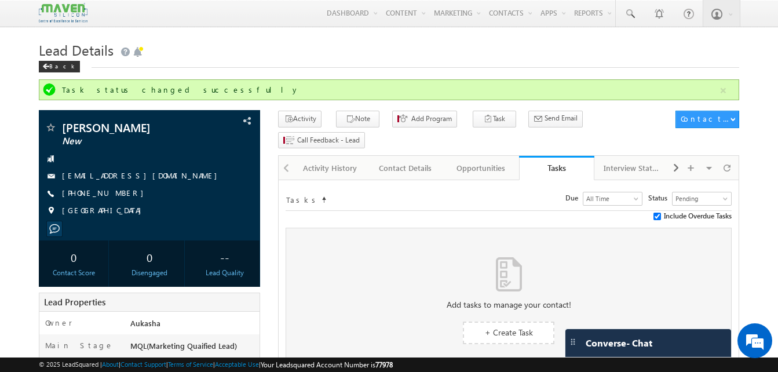
click at [219, 73] on div "Lead Details Back" at bounding box center [389, 59] width 700 height 42
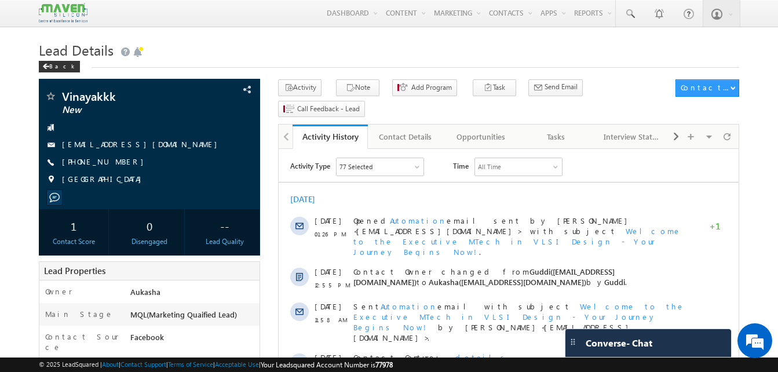
click at [308, 45] on h1 "Lead Details" at bounding box center [389, 49] width 700 height 23
click at [270, 43] on h1 "Lead Details" at bounding box center [389, 49] width 700 height 23
click at [230, 58] on h1 "Lead Details" at bounding box center [389, 49] width 700 height 23
click at [280, 54] on h1 "Lead Details" at bounding box center [389, 49] width 700 height 23
click at [119, 163] on div "+91-7416979302" at bounding box center [150, 162] width 210 height 12
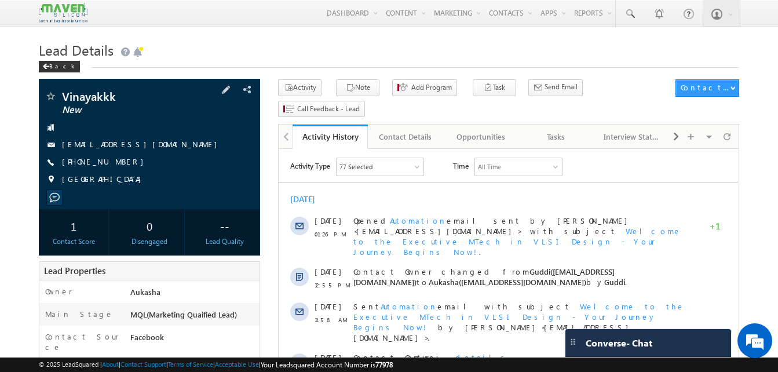
copy div "+91-7416979302"
drag, startPoint x: 122, startPoint y: 97, endPoint x: 61, endPoint y: 100, distance: 61.5
click at [61, 100] on div "Vinayakkk New" at bounding box center [150, 96] width 210 height 12
copy div "Vinayakkk"
click at [555, 130] on div "Tasks" at bounding box center [556, 137] width 56 height 14
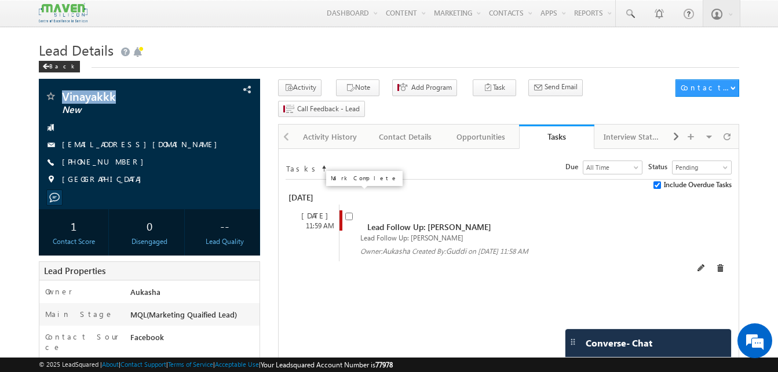
click at [347, 213] on input "checkbox" at bounding box center [349, 217] width 8 height 8
checkbox input "false"
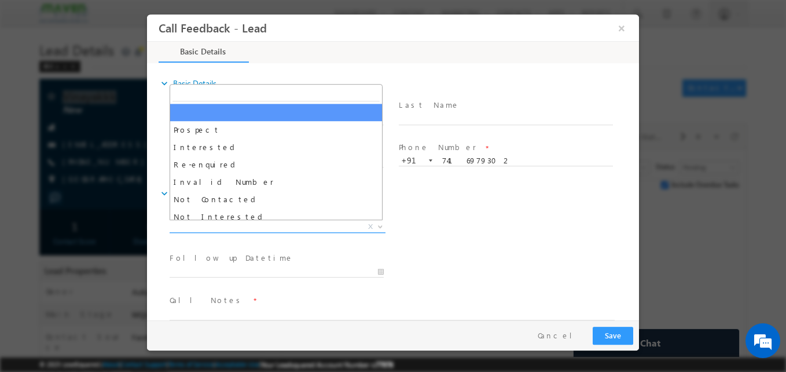
click at [289, 223] on span "X" at bounding box center [278, 227] width 216 height 12
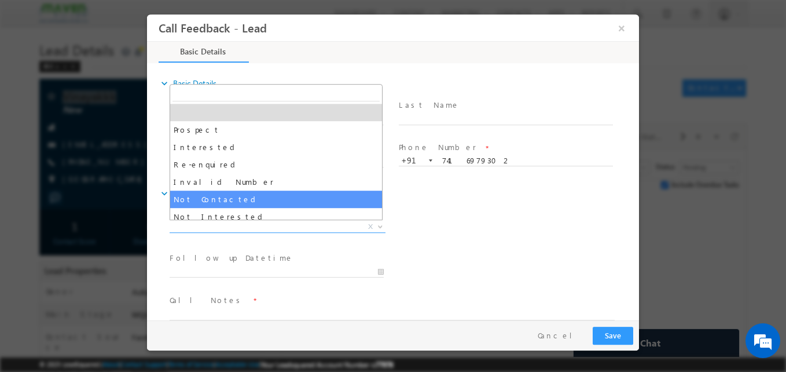
select select "Not Contacted"
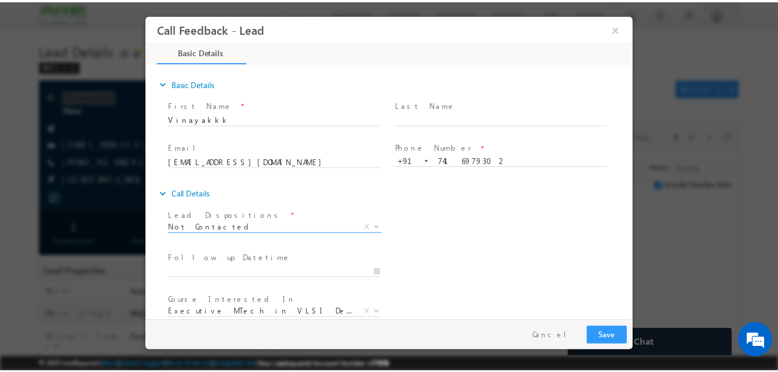
scroll to position [61, 0]
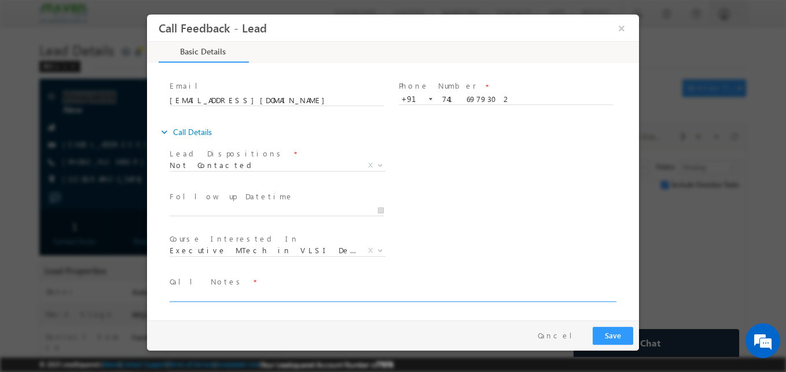
click at [230, 297] on textarea at bounding box center [392, 294] width 445 height 13
type textarea "NA"
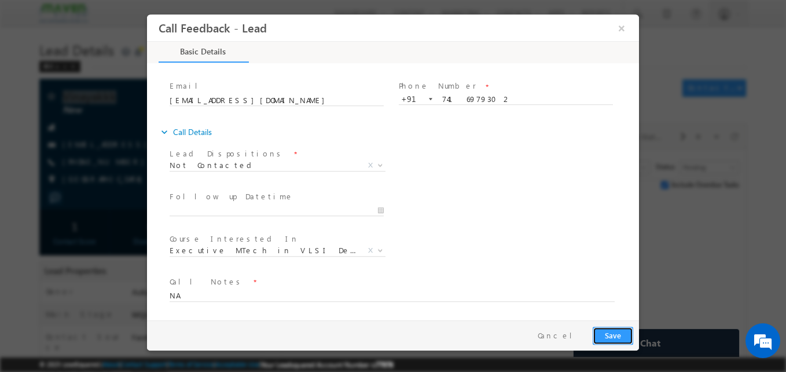
click at [599, 330] on button "Save" at bounding box center [613, 336] width 41 height 18
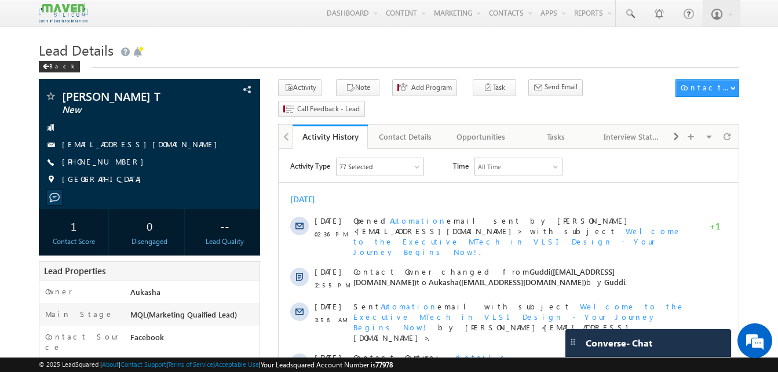
click at [272, 56] on h1 "Lead Details" at bounding box center [389, 49] width 700 height 23
click at [550, 130] on div "Tasks" at bounding box center [556, 137] width 56 height 14
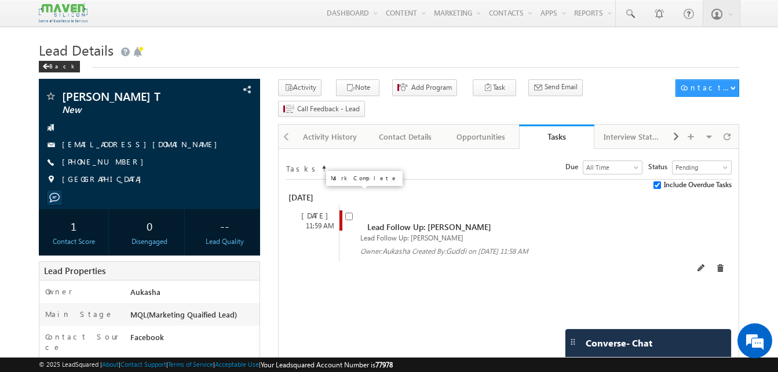
click at [349, 213] on input "checkbox" at bounding box center [349, 217] width 8 height 8
checkbox input "false"
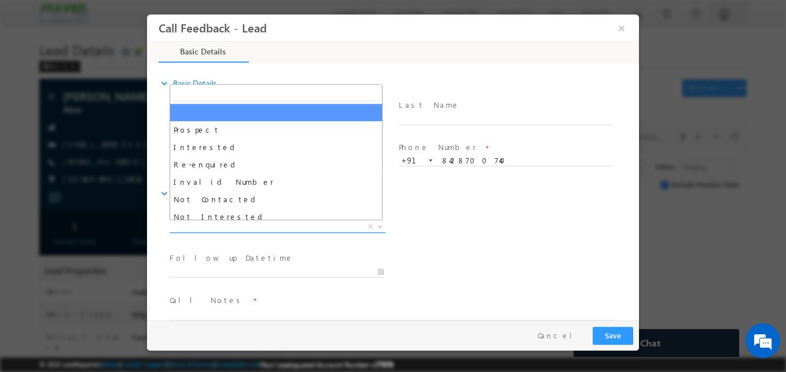
click at [259, 231] on span "X" at bounding box center [278, 227] width 216 height 12
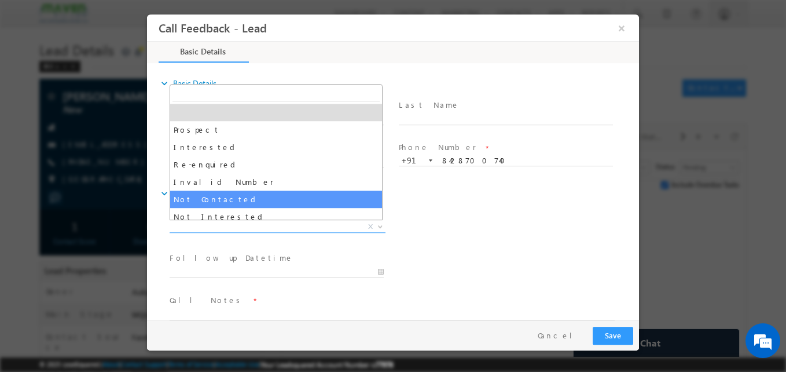
select select "Not Contacted"
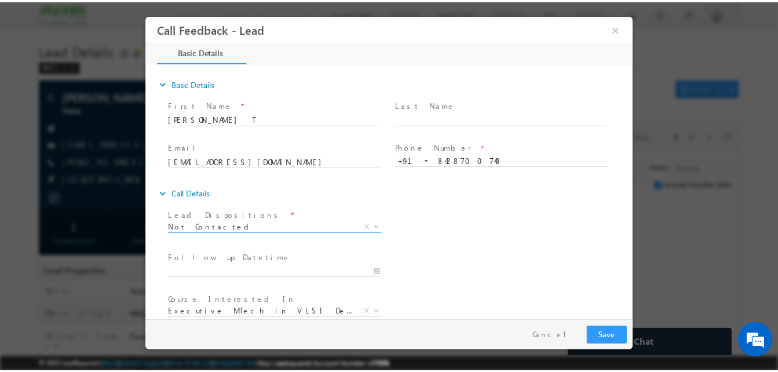
scroll to position [61, 0]
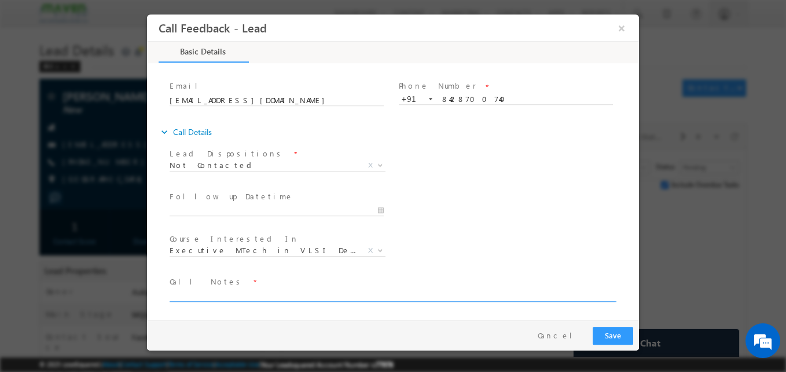
click at [211, 296] on textarea at bounding box center [392, 294] width 445 height 13
type textarea "NA"
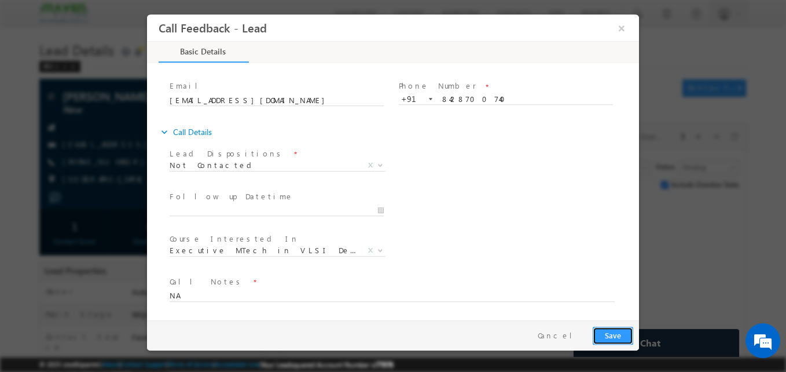
click at [603, 342] on button "Save" at bounding box center [613, 336] width 41 height 18
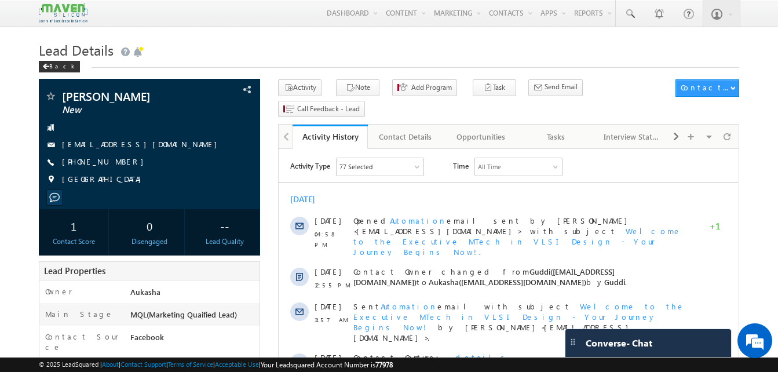
click at [259, 41] on h1 "Lead Details" at bounding box center [389, 49] width 700 height 23
click at [349, 46] on h1 "Lead Details" at bounding box center [389, 49] width 700 height 23
drag, startPoint x: 124, startPoint y: 162, endPoint x: 119, endPoint y: 165, distance: 6.0
click at [119, 165] on div "[PHONE_NUMBER]" at bounding box center [150, 162] width 210 height 12
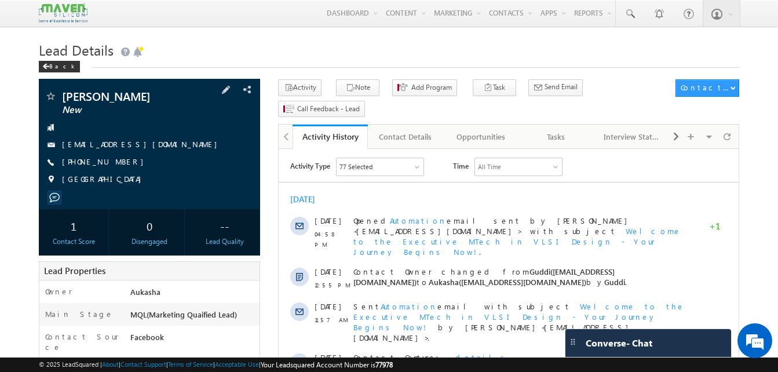
copy div "[PHONE_NUMBER]"
drag, startPoint x: 135, startPoint y: 92, endPoint x: 61, endPoint y: 93, distance: 73.6
click at [61, 93] on div "[PERSON_NAME] New" at bounding box center [150, 96] width 210 height 12
copy div "[PERSON_NAME]"
click at [543, 130] on div "Tasks" at bounding box center [556, 137] width 56 height 14
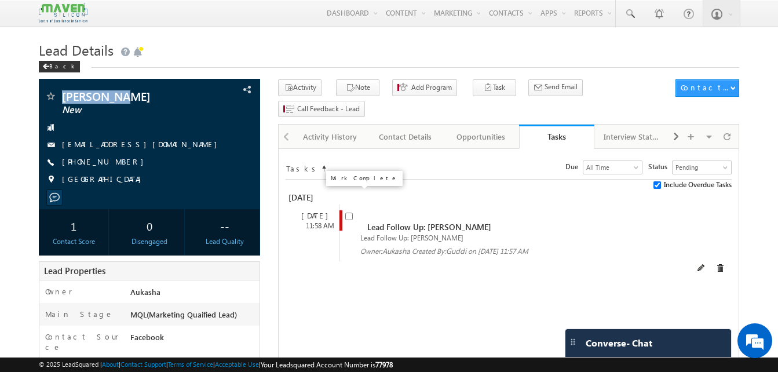
click at [347, 213] on input "checkbox" at bounding box center [349, 217] width 8 height 8
checkbox input "false"
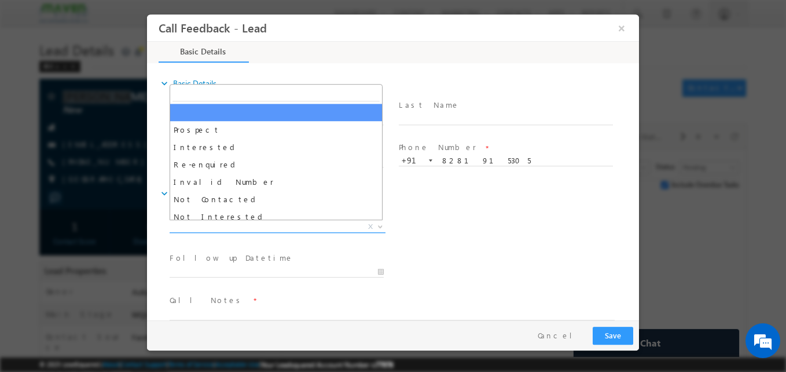
click at [253, 224] on span "X" at bounding box center [278, 227] width 216 height 12
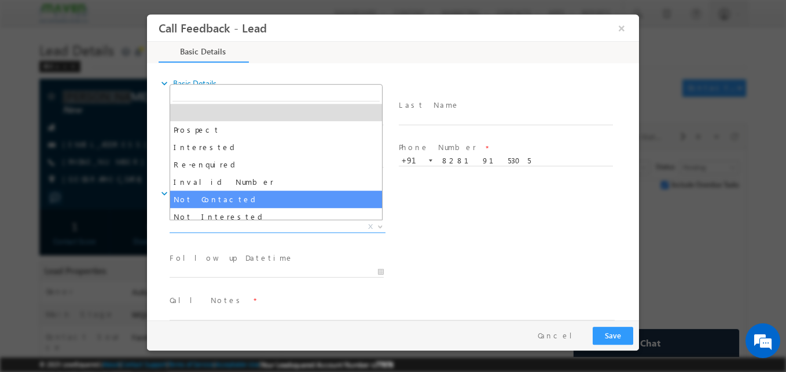
select select "Not Contacted"
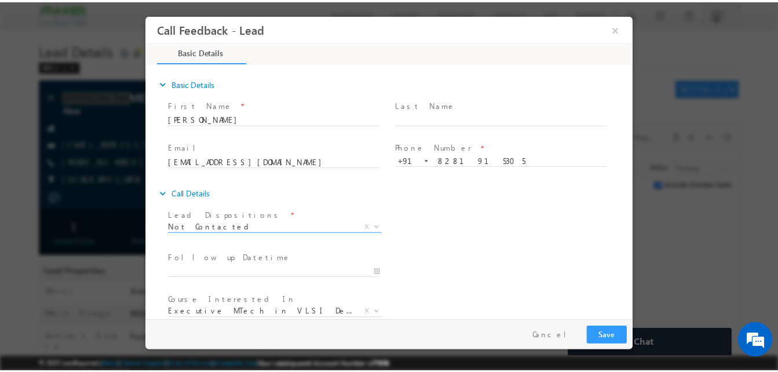
scroll to position [61, 0]
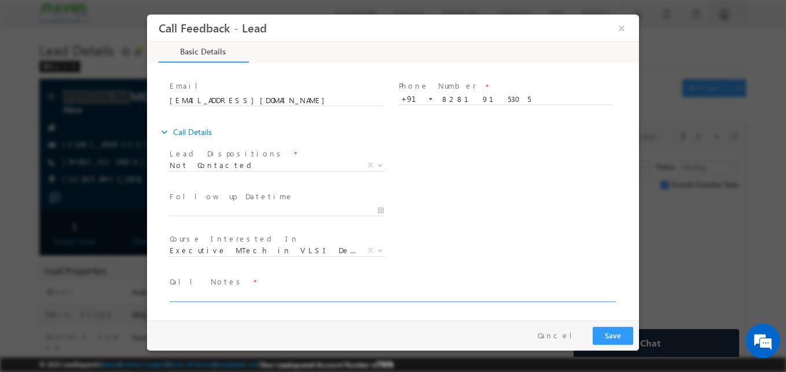
click at [235, 293] on textarea at bounding box center [392, 294] width 445 height 13
type textarea "NA"
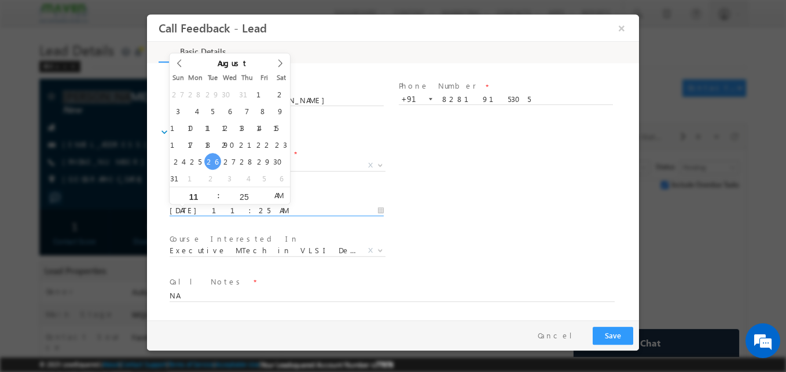
click at [247, 208] on input "26/08/2025 11:25 AM" at bounding box center [277, 211] width 214 height 12
type input "29/08/2025 11:25 AM"
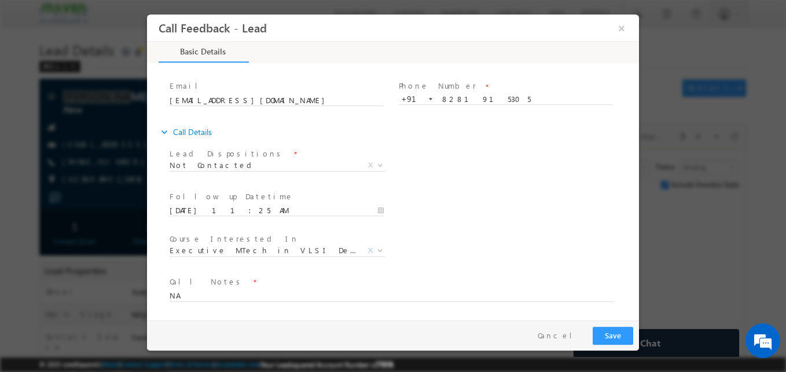
click at [430, 190] on div "Follow up Datetime * 29/08/2025 11:25 AM Program Type * Long Term Short Term X" at bounding box center [403, 209] width 472 height 43
click at [623, 339] on button "Save" at bounding box center [613, 336] width 41 height 18
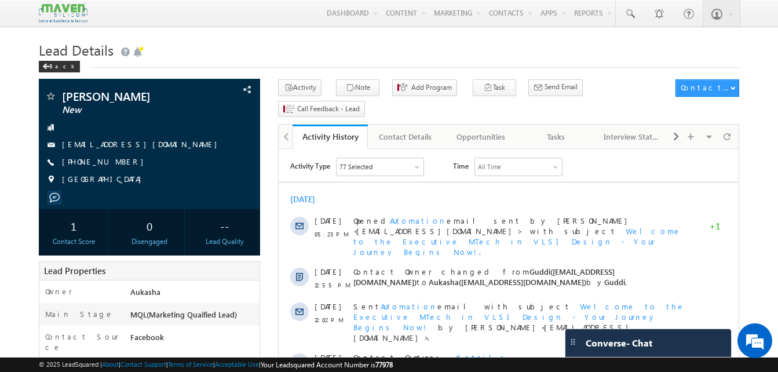
click at [243, 38] on h1 "Lead Details" at bounding box center [389, 49] width 700 height 23
click at [280, 41] on h1 "Lead Details" at bounding box center [389, 49] width 700 height 23
click at [559, 130] on div "Tasks" at bounding box center [556, 137] width 56 height 14
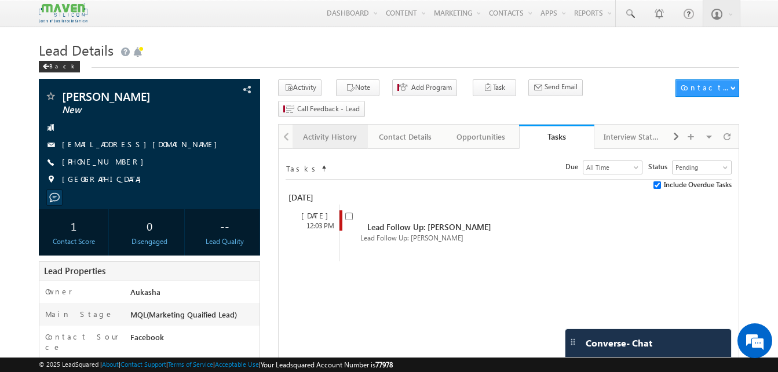
click at [308, 130] on div "Activity History" at bounding box center [330, 137] width 56 height 14
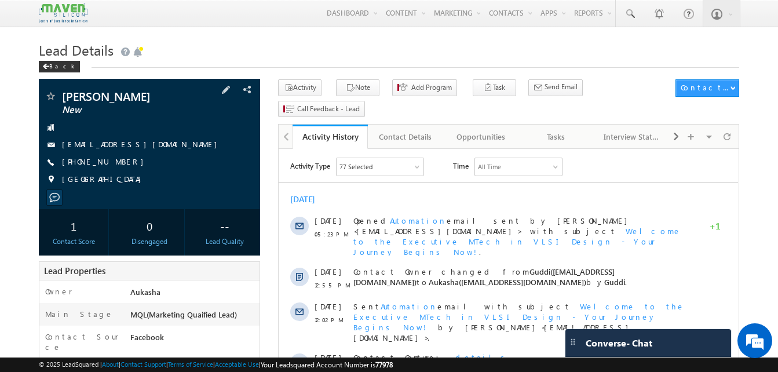
drag, startPoint x: 127, startPoint y: 162, endPoint x: 118, endPoint y: 165, distance: 10.3
click at [118, 165] on div "[PHONE_NUMBER]" at bounding box center [150, 162] width 210 height 12
copy div "[PHONE_NUMBER]"
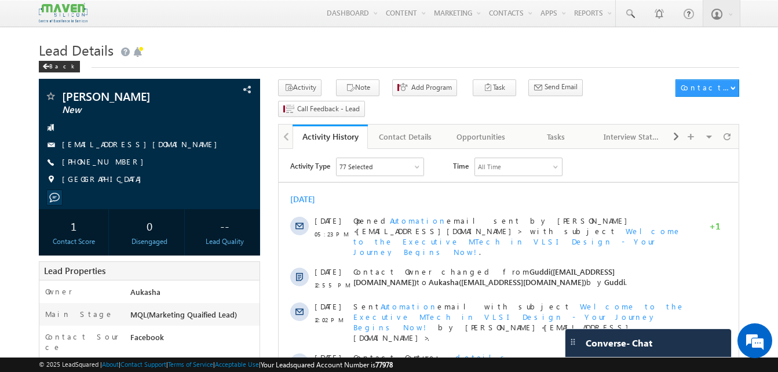
click at [243, 60] on h1 "Lead Details" at bounding box center [389, 49] width 700 height 23
click at [251, 60] on h1 "Lead Details" at bounding box center [389, 49] width 700 height 23
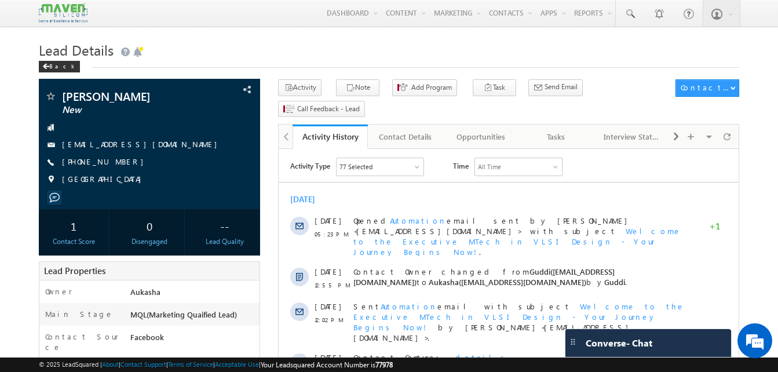
click at [276, 71] on div "Lead Details Back" at bounding box center [389, 59] width 700 height 42
click at [118, 164] on div "[PHONE_NUMBER]" at bounding box center [150, 162] width 210 height 12
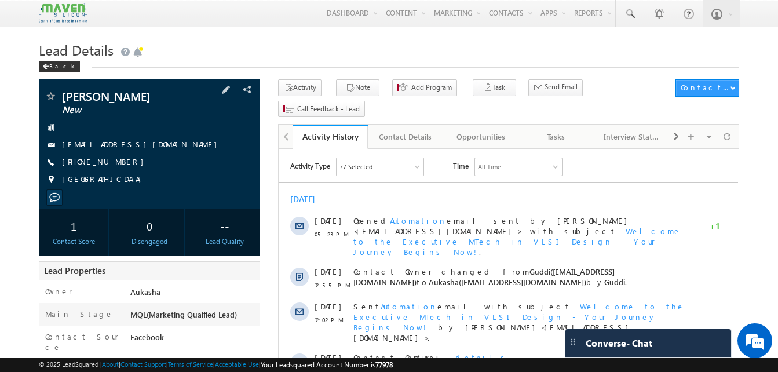
copy div "[PHONE_NUMBER]"
drag, startPoint x: 150, startPoint y: 99, endPoint x: 64, endPoint y: 95, distance: 85.8
click at [64, 95] on span "[PERSON_NAME]" at bounding box center [130, 96] width 136 height 12
copy span "[PERSON_NAME]"
click at [543, 130] on div "Tasks" at bounding box center [556, 137] width 56 height 14
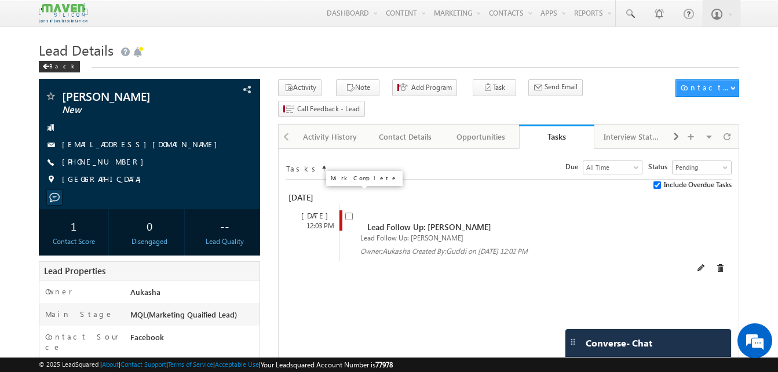
click at [349, 213] on input "checkbox" at bounding box center [349, 217] width 8 height 8
checkbox input "false"
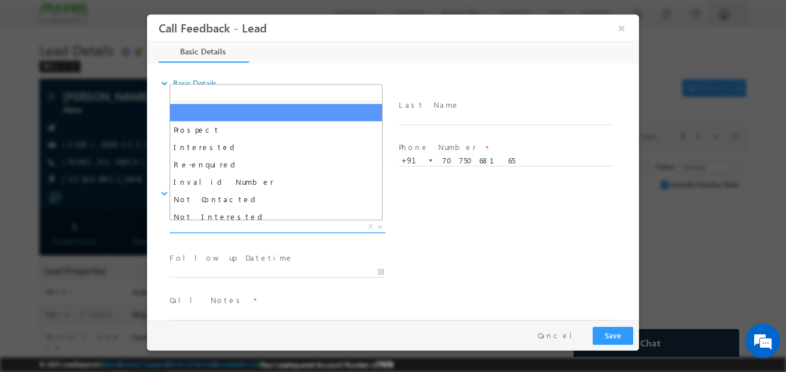
click at [275, 227] on span "X" at bounding box center [278, 227] width 216 height 12
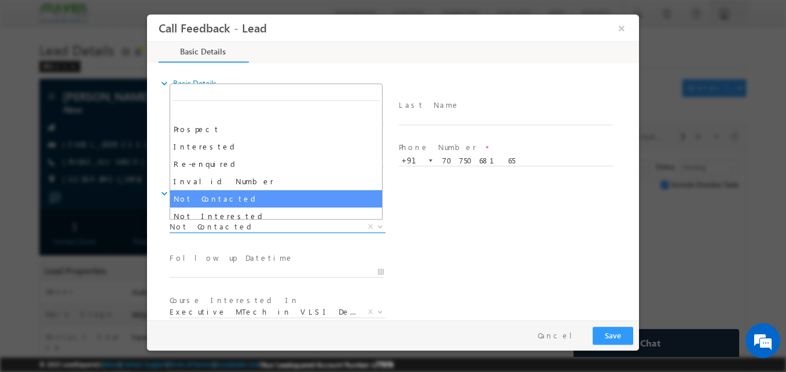
click at [290, 225] on span "Not Contacted" at bounding box center [264, 226] width 188 height 10
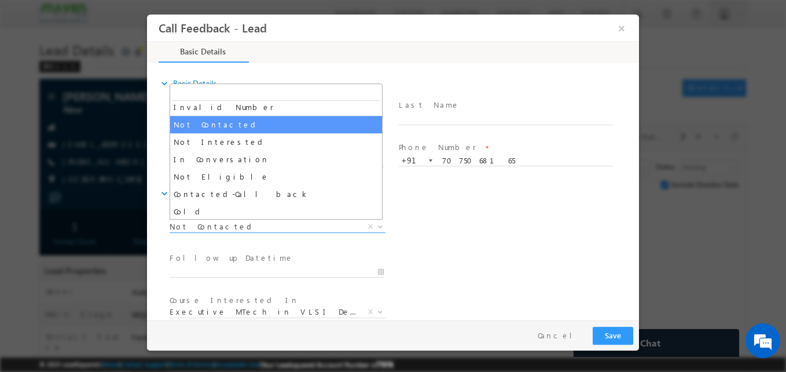
scroll to position [75, 0]
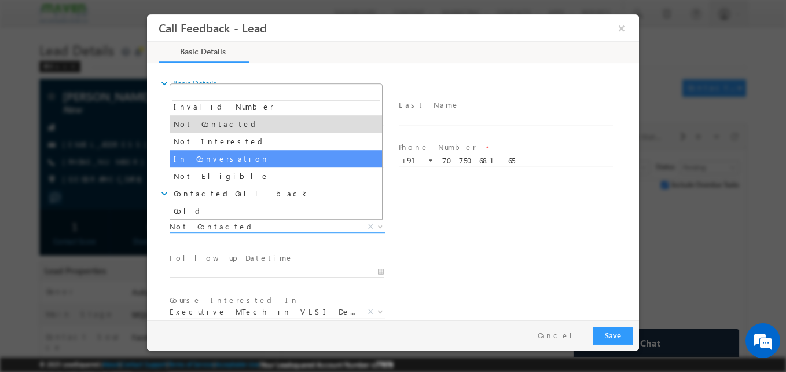
select select "In Conversation"
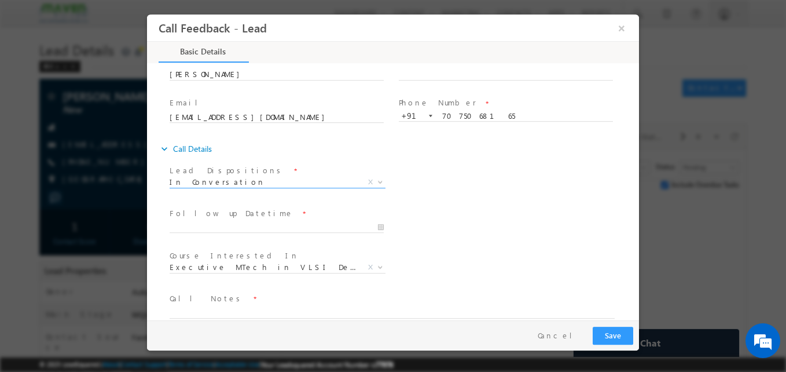
scroll to position [46, 0]
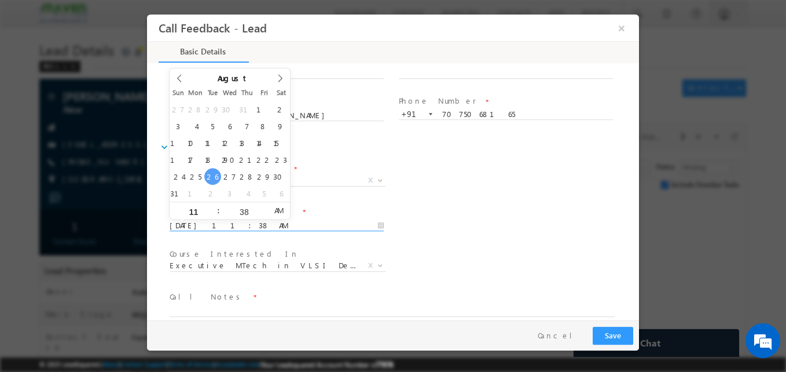
click at [274, 227] on input "26/08/2025 11:38 AM" at bounding box center [277, 226] width 214 height 12
type input "29/08/2025 11:38 AM"
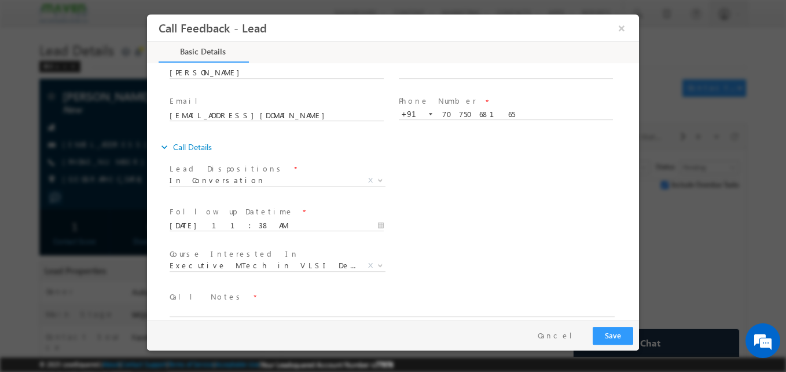
click at [469, 222] on div "Follow up Datetime * 29/08/2025 11:38 AM Program Type * Long Term Short Term X" at bounding box center [403, 224] width 472 height 43
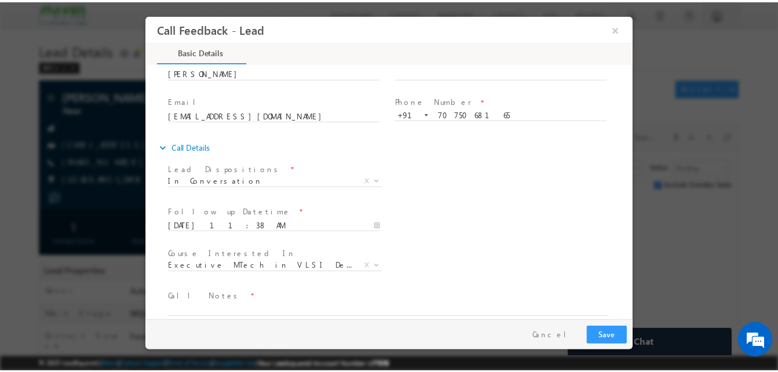
scroll to position [61, 0]
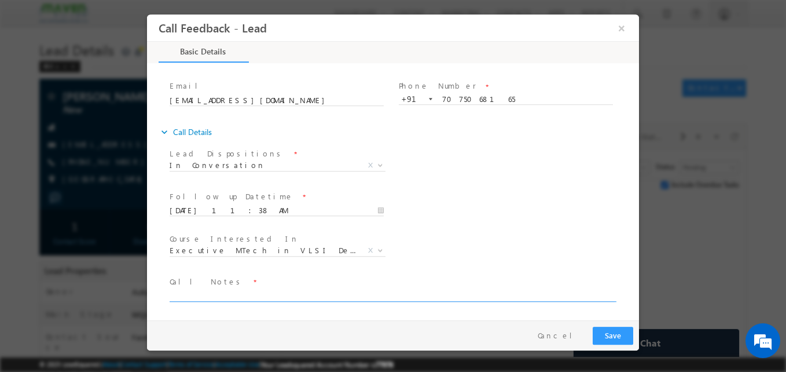
click at [235, 291] on textarea at bounding box center [392, 294] width 445 height 13
type textarea "B. tech ece 2025/ESD/Not sure"
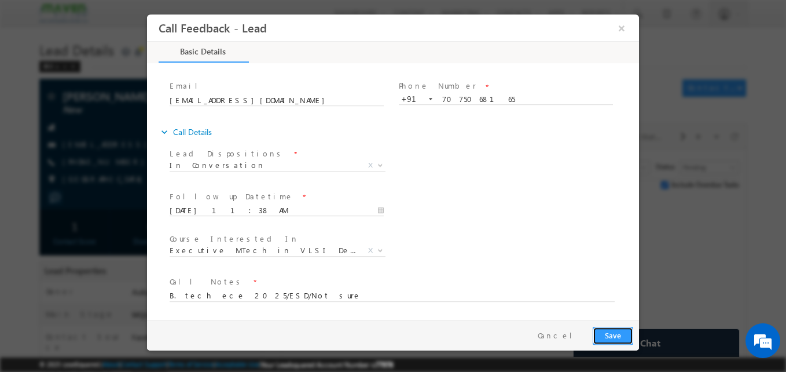
click at [608, 341] on button "Save" at bounding box center [613, 336] width 41 height 18
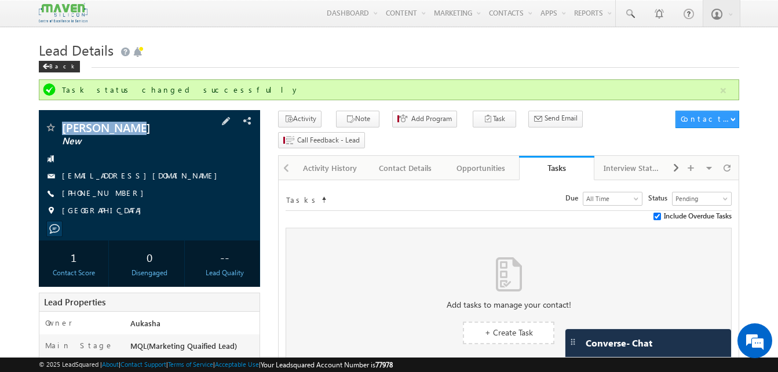
drag, startPoint x: 141, startPoint y: 127, endPoint x: 62, endPoint y: 127, distance: 78.8
click at [62, 127] on span "navya kamuni" at bounding box center [130, 128] width 136 height 12
copy span "navya kamuni"
click at [119, 193] on div "+91-7075068165" at bounding box center [150, 194] width 210 height 12
copy div "+91-7075068165"
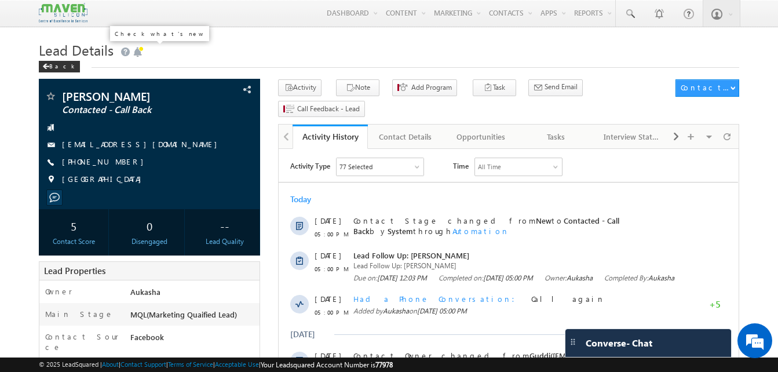
click at [134, 46] on span at bounding box center [138, 52] width 12 height 12
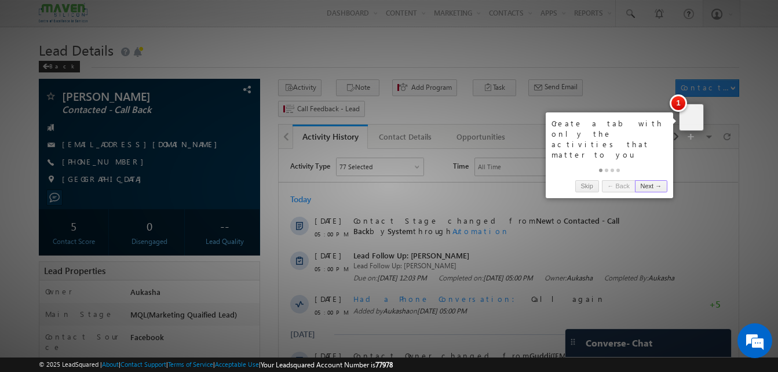
click at [488, 56] on div at bounding box center [389, 186] width 778 height 372
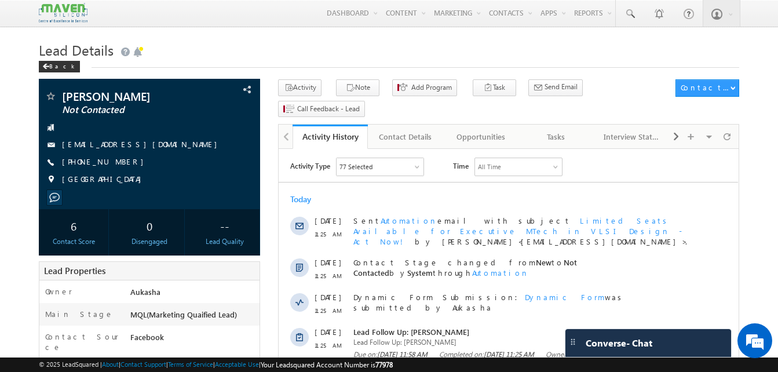
click at [263, 52] on h1 "Lead Details" at bounding box center [389, 49] width 700 height 23
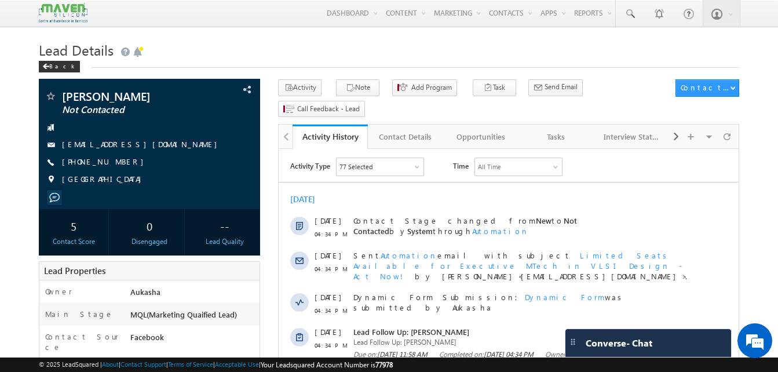
click at [250, 53] on h1 "Lead Details" at bounding box center [389, 49] width 700 height 23
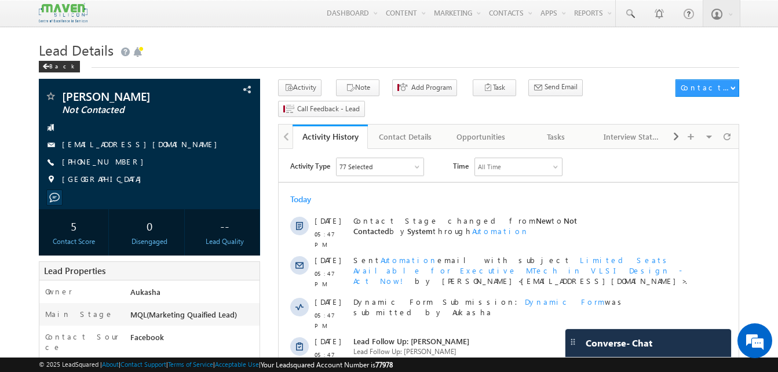
click at [118, 163] on div "+91-7780784064" at bounding box center [150, 162] width 210 height 12
copy div "+91-7780784064"
drag, startPoint x: 152, startPoint y: 97, endPoint x: 61, endPoint y: 96, distance: 90.4
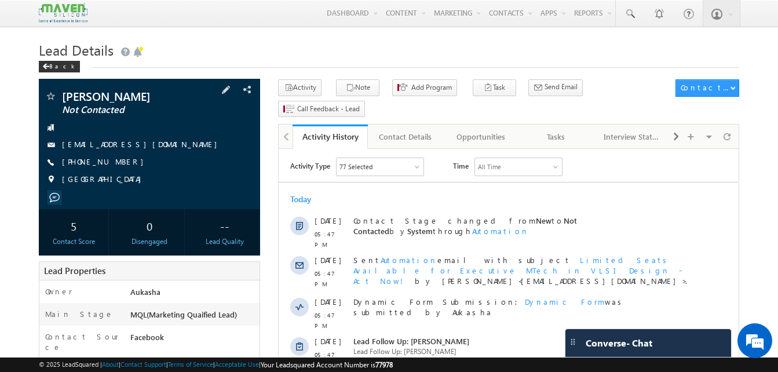
click at [61, 96] on div "Dharani Kandula Not Contacted" at bounding box center [150, 96] width 210 height 12
copy div "Dharani Kandula"
click at [548, 130] on div "Tasks" at bounding box center [556, 137] width 56 height 14
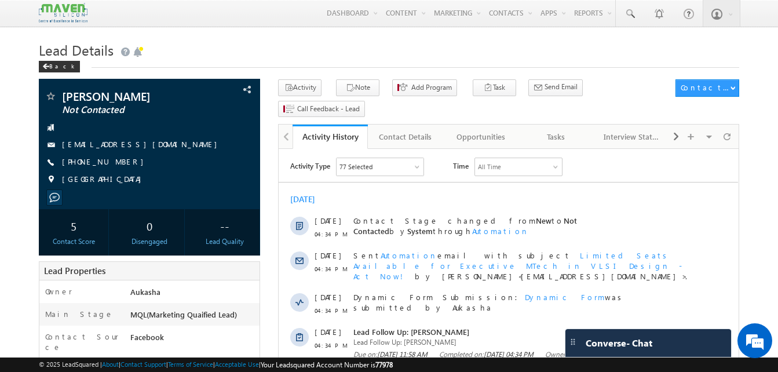
click at [244, 56] on h1 "Lead Details" at bounding box center [389, 49] width 700 height 23
click at [308, 49] on h1 "Lead Details" at bounding box center [389, 49] width 700 height 23
click at [118, 162] on div "+91-8807593951" at bounding box center [150, 162] width 210 height 12
copy div "+91-8807593951"
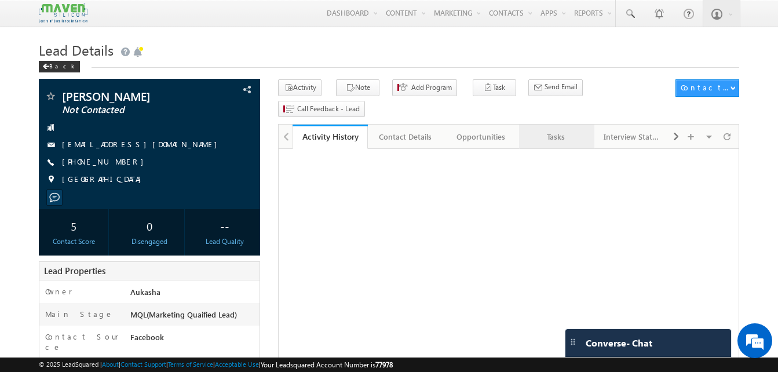
click at [550, 130] on div "Tasks" at bounding box center [556, 137] width 56 height 14
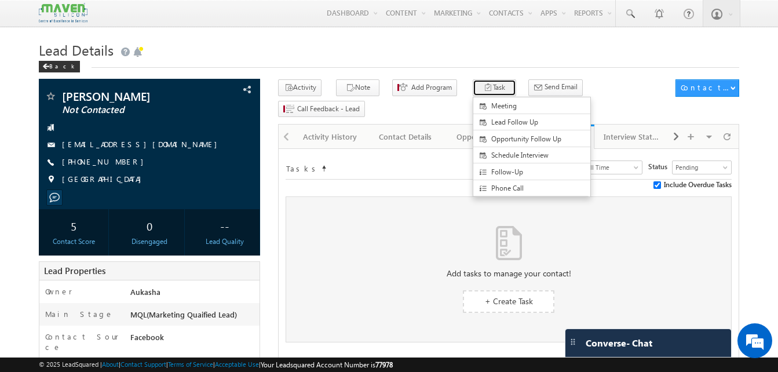
click at [480, 93] on button "Task" at bounding box center [494, 87] width 43 height 17
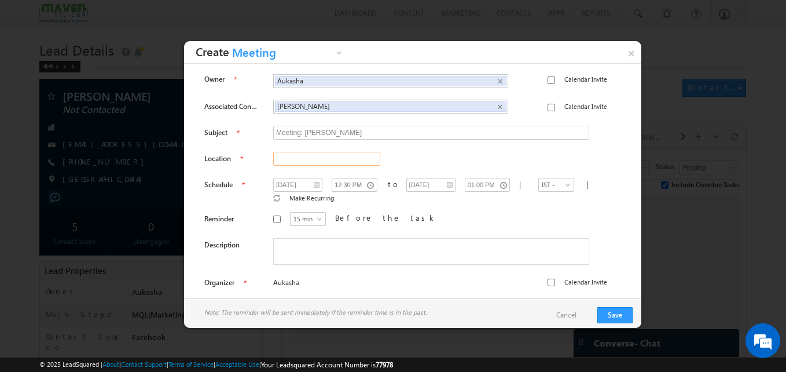
click at [306, 159] on input "text" at bounding box center [326, 159] width 107 height 14
type input "Bangalore"
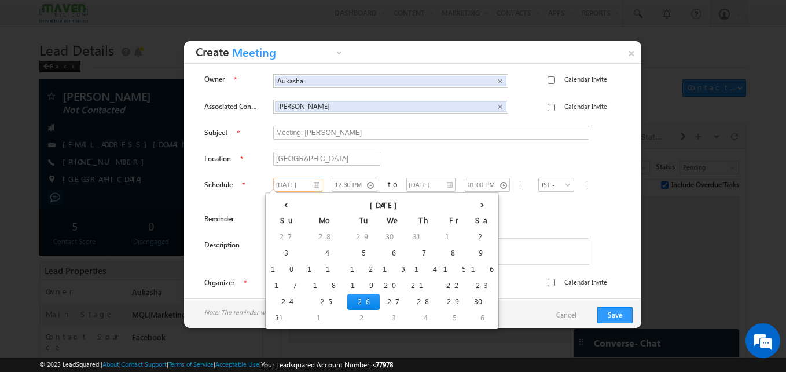
click at [295, 184] on input "26/08/2025" at bounding box center [297, 185] width 49 height 14
click at [441, 302] on td "29" at bounding box center [455, 302] width 28 height 16
type input "29/08/2025"
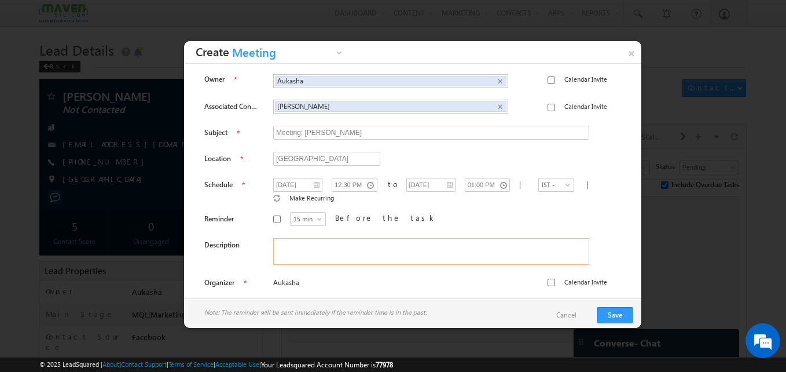
click at [320, 238] on textarea at bounding box center [431, 251] width 316 height 27
click at [309, 238] on textarea "B. tech ece/ESD/Not sure" at bounding box center [431, 251] width 316 height 27
type textarea "B. tech ece/3.5 year ex./ESD/Not sure"
click at [608, 314] on button "Save" at bounding box center [615, 315] width 35 height 16
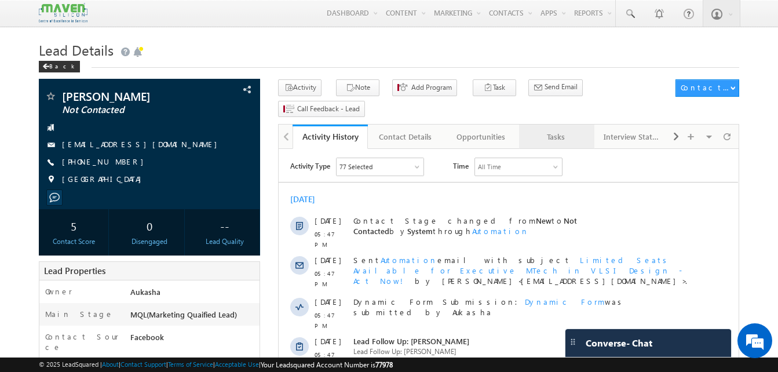
click at [559, 130] on div "Tasks" at bounding box center [556, 137] width 56 height 14
click at [552, 125] on link "Tasks" at bounding box center [556, 137] width 75 height 24
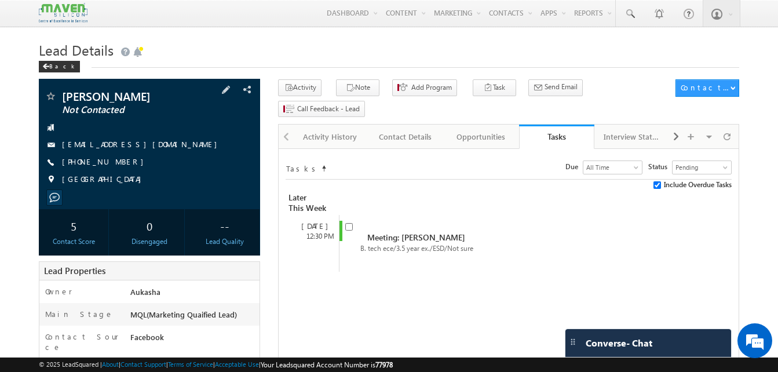
click at [118, 163] on div "+91-7780784064" at bounding box center [150, 162] width 210 height 12
copy div "+91-7780784064"
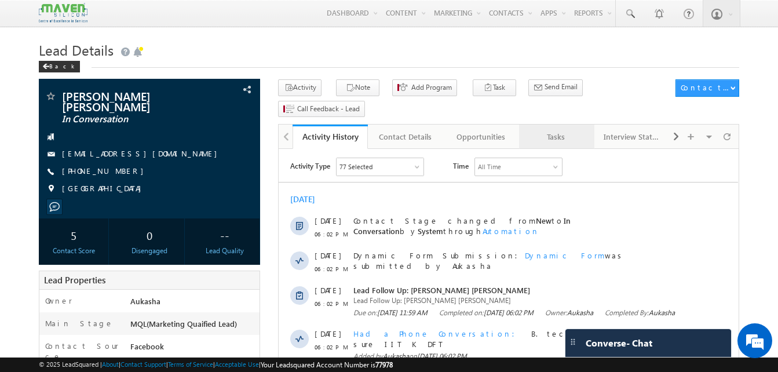
drag, startPoint x: 0, startPoint y: 0, endPoint x: 540, endPoint y: 117, distance: 552.3
click at [540, 130] on div "Tasks" at bounding box center [556, 137] width 56 height 14
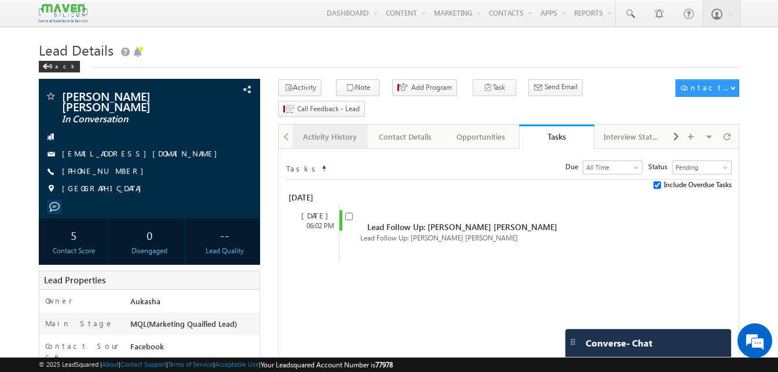
click at [323, 130] on div "Activity History" at bounding box center [330, 137] width 56 height 14
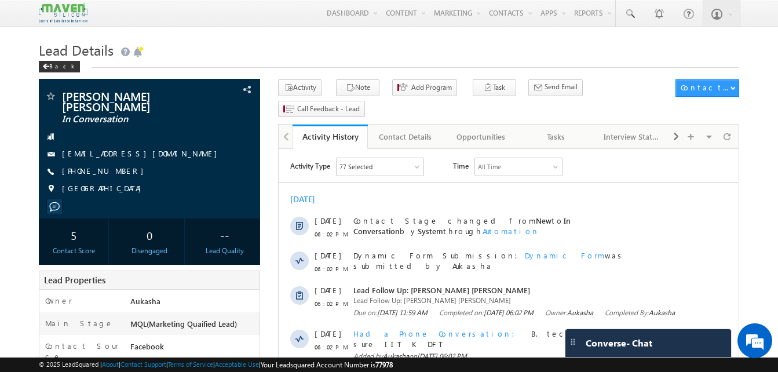
click at [405, 39] on h1 "Lead Details" at bounding box center [389, 49] width 700 height 23
click at [238, 67] on div "Back" at bounding box center [389, 64] width 700 height 8
click at [118, 166] on div "+91-7674901077" at bounding box center [150, 172] width 210 height 12
copy div "+91-7674901077"
click at [375, 55] on h1 "Lead Details" at bounding box center [389, 49] width 700 height 23
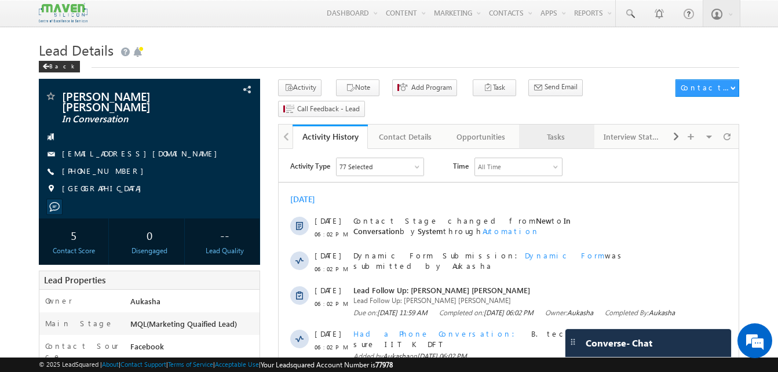
click at [544, 130] on div "Tasks" at bounding box center [556, 137] width 56 height 14
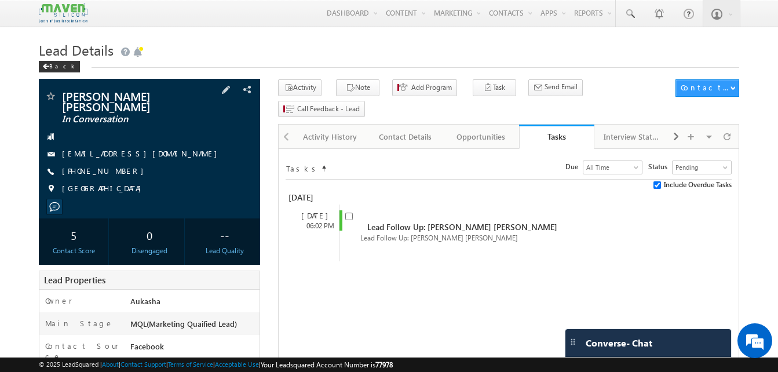
drag, startPoint x: 123, startPoint y: 160, endPoint x: 118, endPoint y: 161, distance: 5.9
click at [118, 166] on div "+91-7674901077" at bounding box center [150, 172] width 210 height 12
copy div "+91-7674901077"
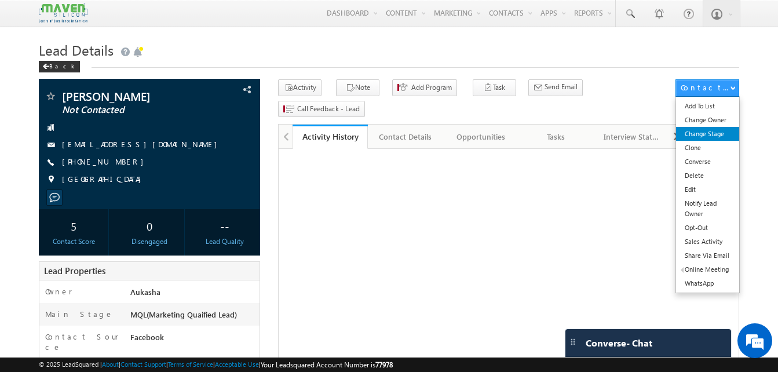
click at [730, 134] on link "Change Stage" at bounding box center [707, 134] width 63 height 14
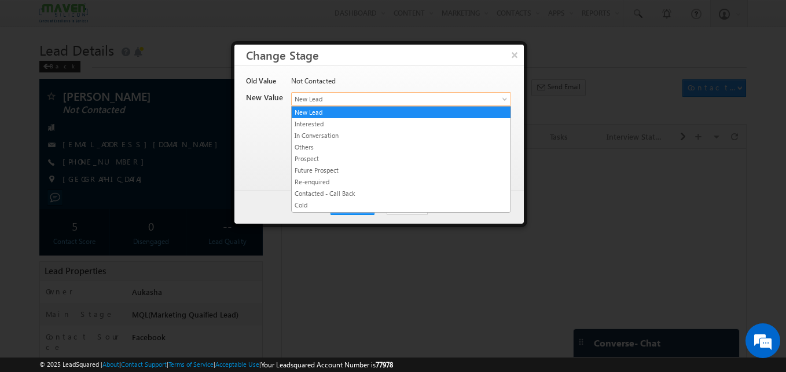
click at [357, 97] on span "New Lead" at bounding box center [382, 99] width 181 height 10
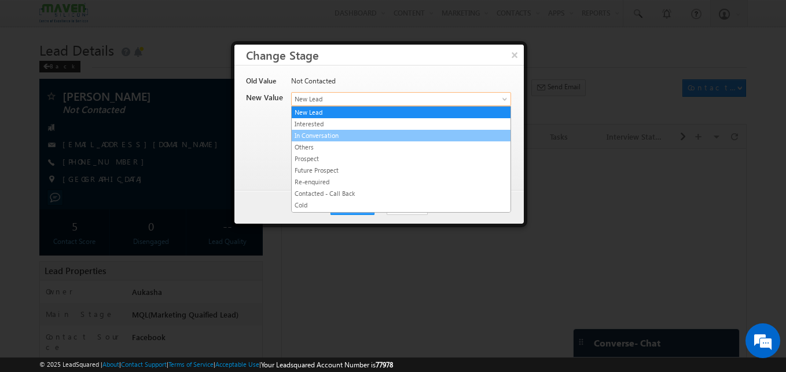
click at [352, 137] on link "In Conversation" at bounding box center [401, 135] width 219 height 10
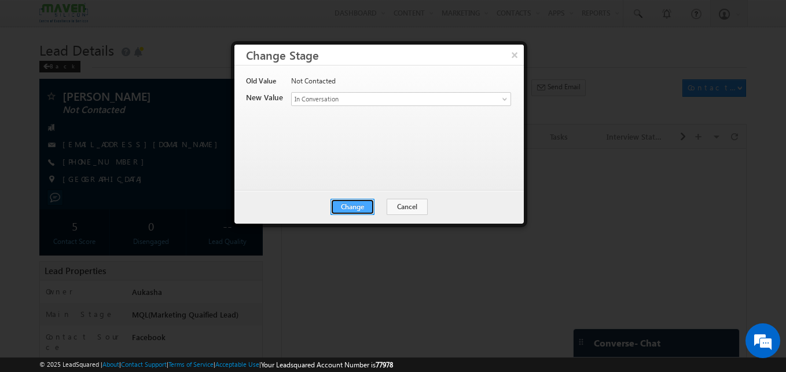
click at [353, 206] on button "Change" at bounding box center [353, 207] width 44 height 16
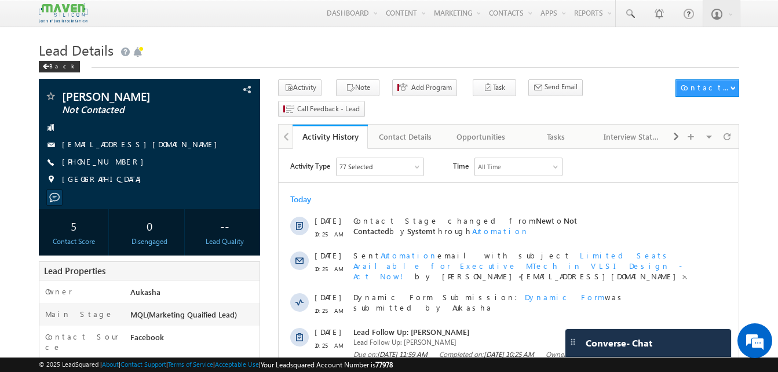
drag, startPoint x: 0, startPoint y: 0, endPoint x: 241, endPoint y: 32, distance: 243.0
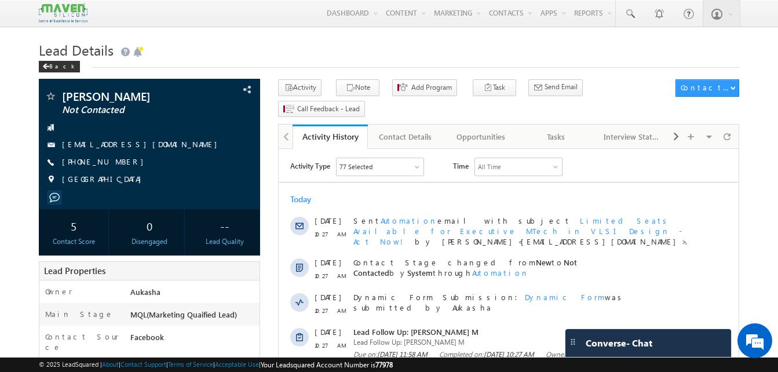
click at [262, 54] on h1 "Lead Details" at bounding box center [389, 49] width 700 height 23
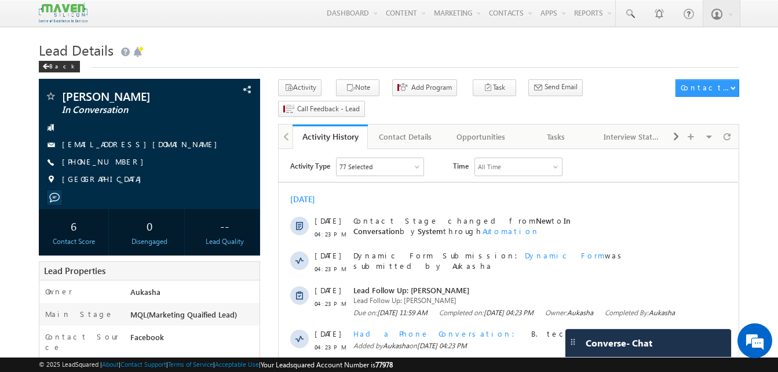
click at [224, 39] on h1 "Lead Details" at bounding box center [389, 49] width 700 height 23
drag, startPoint x: 127, startPoint y: 163, endPoint x: 118, endPoint y: 163, distance: 8.7
click at [118, 163] on div "[PHONE_NUMBER]" at bounding box center [150, 162] width 210 height 12
copy div "[PHONE_NUMBER]"
click at [300, 60] on h1 "Lead Details" at bounding box center [389, 49] width 700 height 23
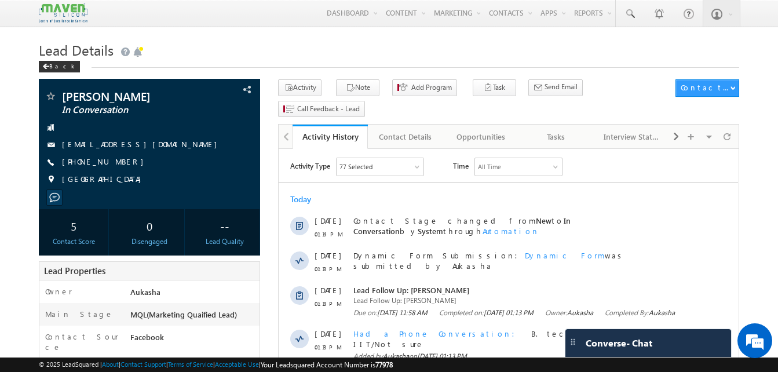
click at [252, 57] on h1 "Lead Details" at bounding box center [389, 49] width 700 height 23
click at [636, 13] on link at bounding box center [630, 13] width 28 height 27
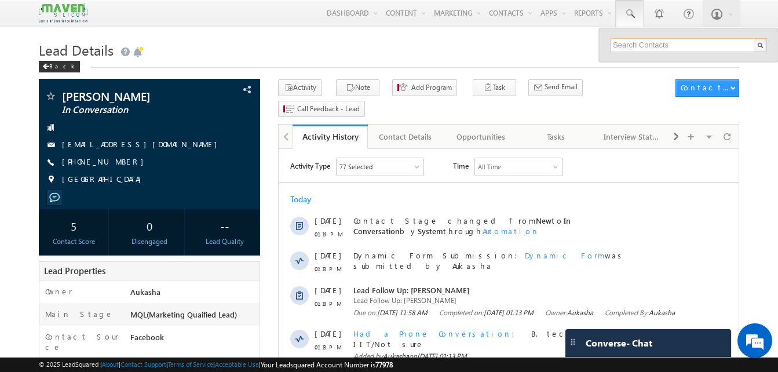
click at [656, 48] on input "text" at bounding box center [688, 45] width 157 height 14
paste input "96527 13935"
type input "9652713935"
paste input "88848 16999"
paste input "73583 6668"
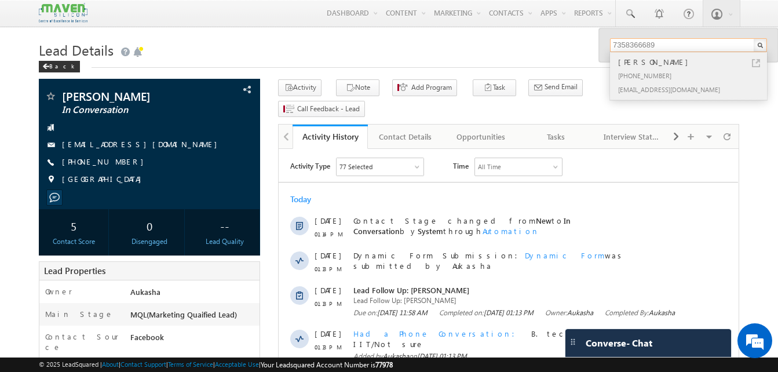
type input "7358366689"
click at [755, 64] on link at bounding box center [756, 63] width 8 height 8
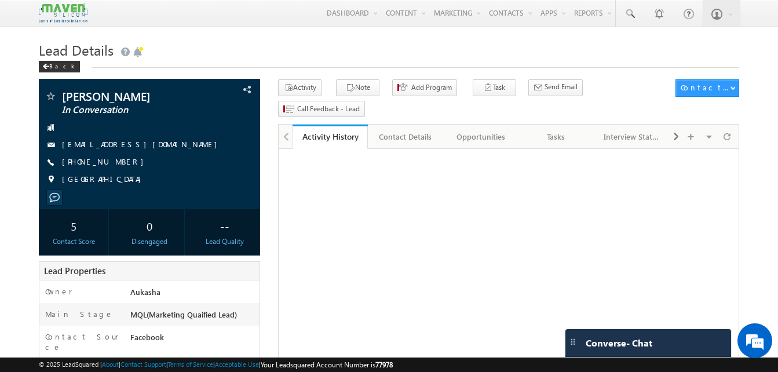
drag, startPoint x: 0, startPoint y: 0, endPoint x: -2, endPoint y: 99, distance: 99.1
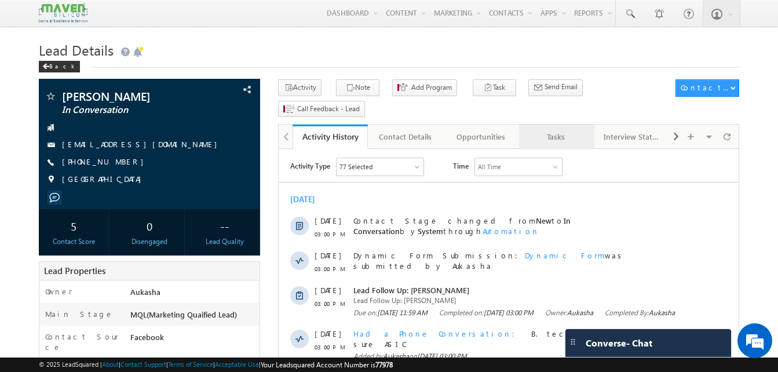
click at [559, 130] on div "Tasks" at bounding box center [556, 137] width 56 height 14
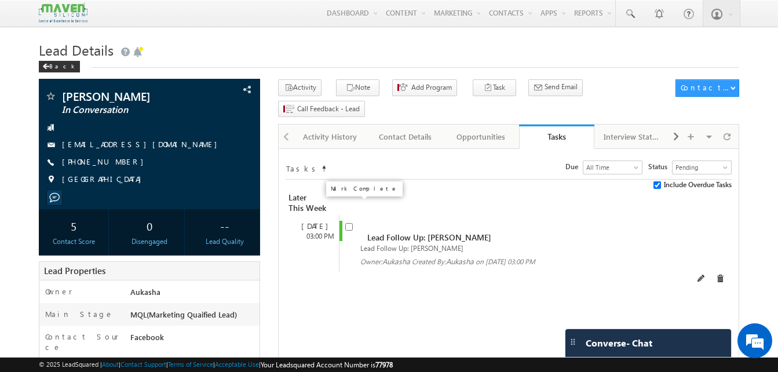
click at [347, 223] on input "checkbox" at bounding box center [349, 227] width 8 height 8
checkbox input "false"
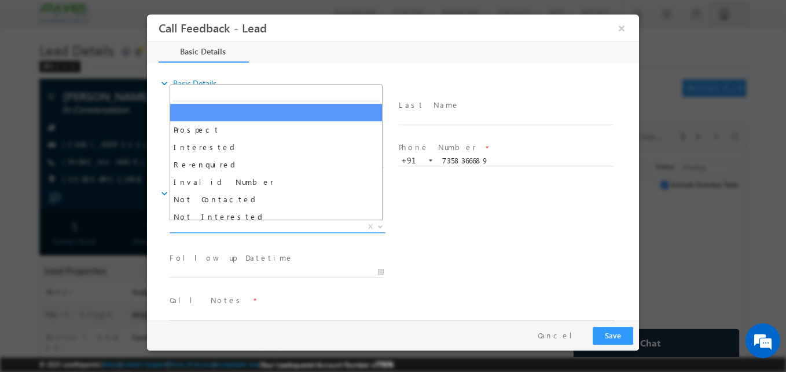
click at [265, 226] on span "X" at bounding box center [278, 227] width 216 height 12
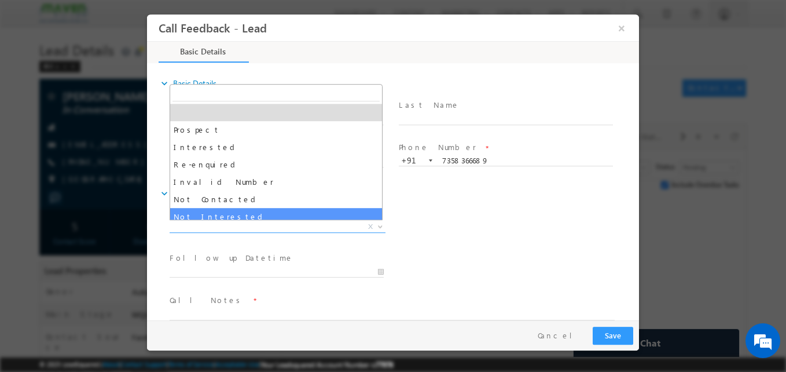
select select "Not Interested"
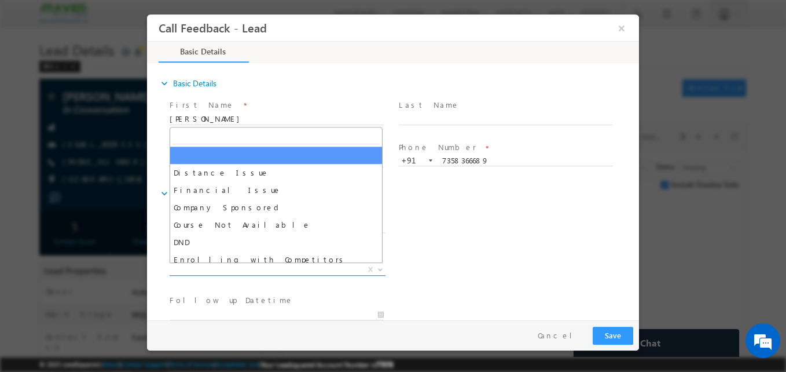
click at [241, 273] on span "X" at bounding box center [278, 270] width 216 height 12
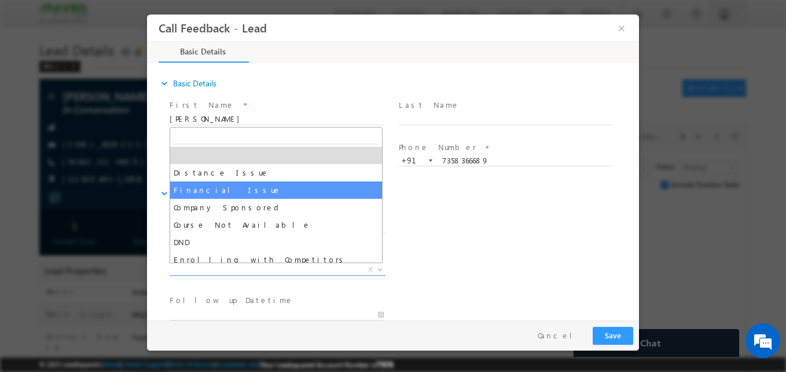
select select "Financial Issue"
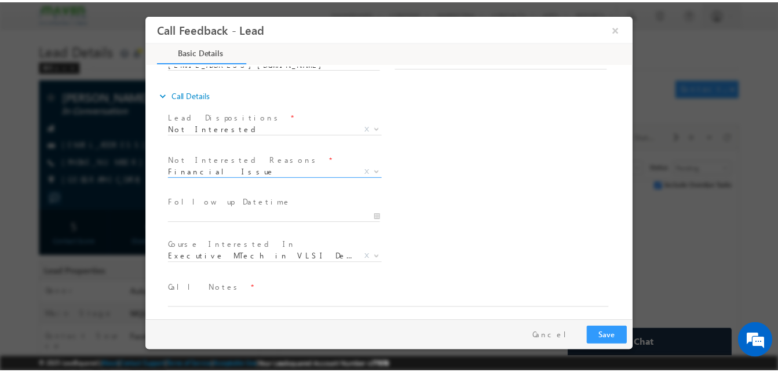
scroll to position [104, 0]
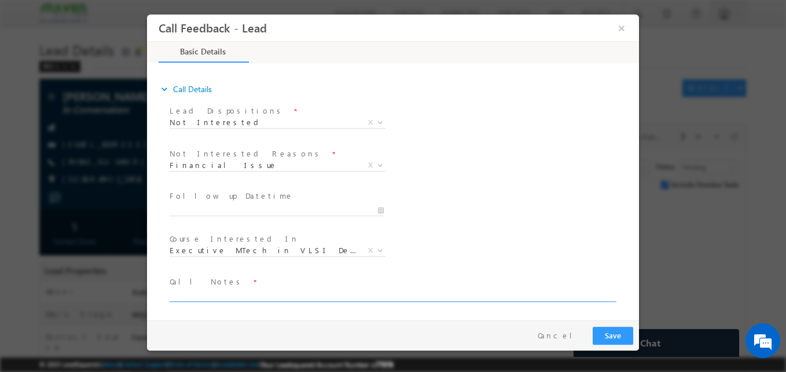
click at [207, 295] on textarea at bounding box center [392, 294] width 445 height 13
type textarea "Now he is not interested"
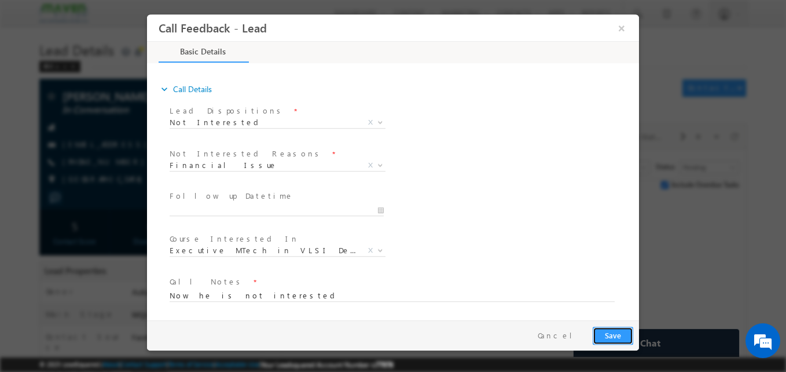
click at [625, 340] on button "Save" at bounding box center [613, 336] width 41 height 18
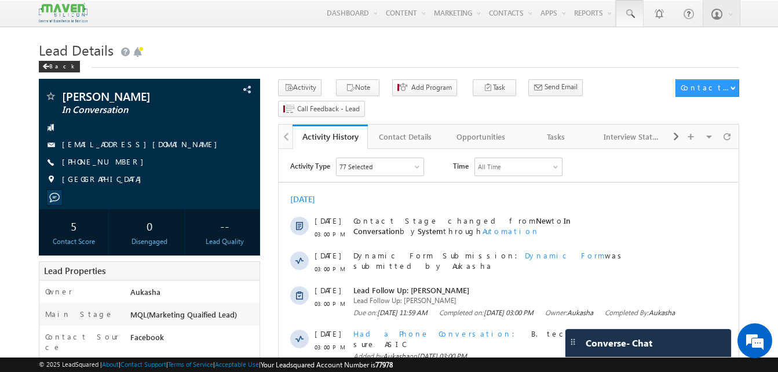
click at [634, 21] on link at bounding box center [630, 13] width 28 height 27
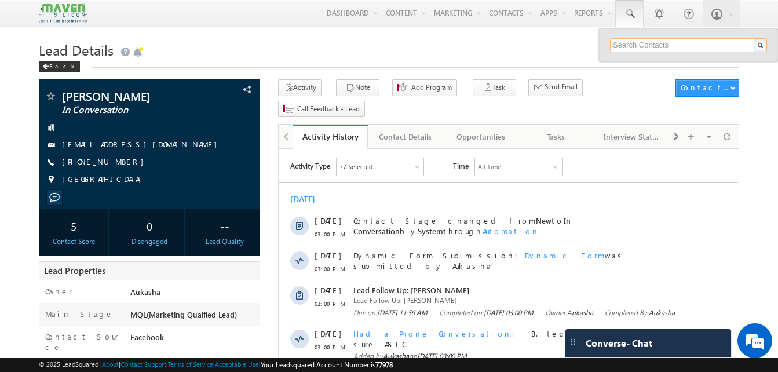
paste input "72997915"
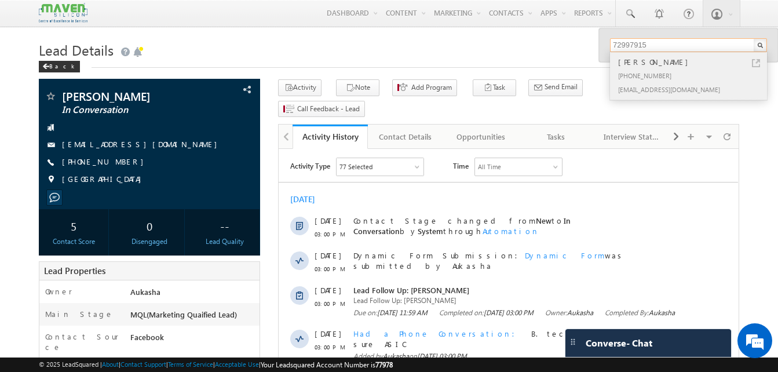
type input "72997915"
click at [756, 62] on link at bounding box center [756, 63] width 8 height 8
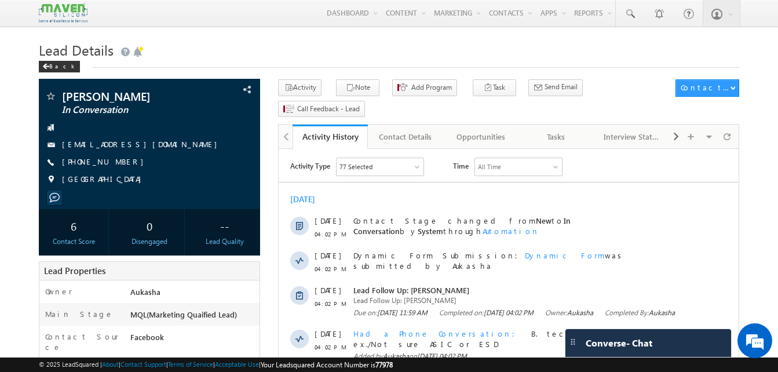
click at [235, 46] on h1 "Lead Details" at bounding box center [389, 49] width 700 height 23
click at [255, 51] on h1 "Lead Details" at bounding box center [389, 49] width 700 height 23
click at [119, 162] on div "[PHONE_NUMBER]" at bounding box center [150, 162] width 210 height 12
copy div "[PHONE_NUMBER]"
click at [546, 130] on div "Tasks" at bounding box center [556, 137] width 56 height 14
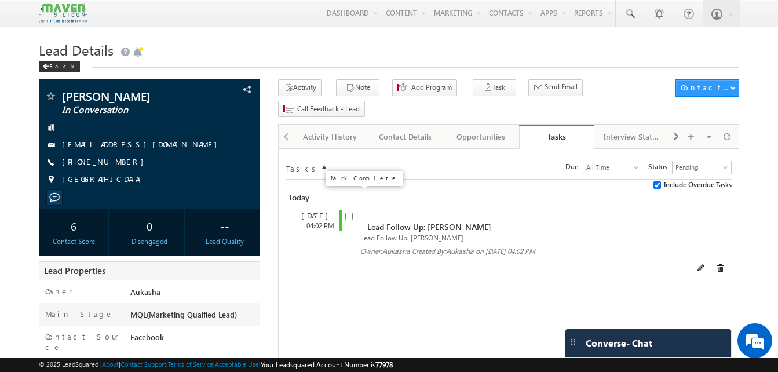
click at [347, 213] on input "checkbox" at bounding box center [349, 217] width 8 height 8
checkbox input "false"
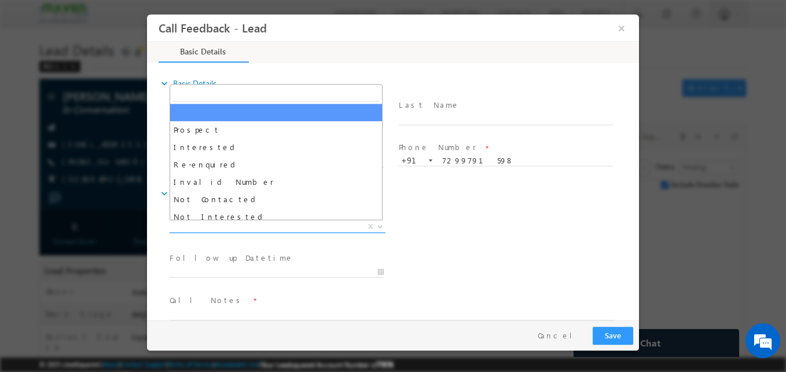
click at [268, 225] on span "X" at bounding box center [278, 227] width 216 height 12
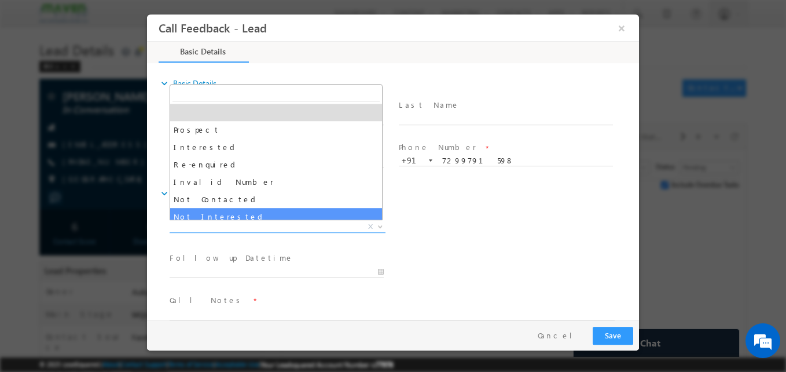
select select "Not Interested"
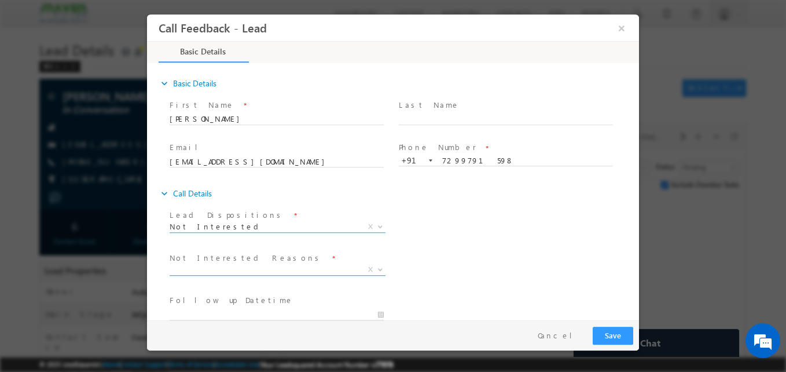
click at [262, 269] on span "X" at bounding box center [278, 270] width 216 height 12
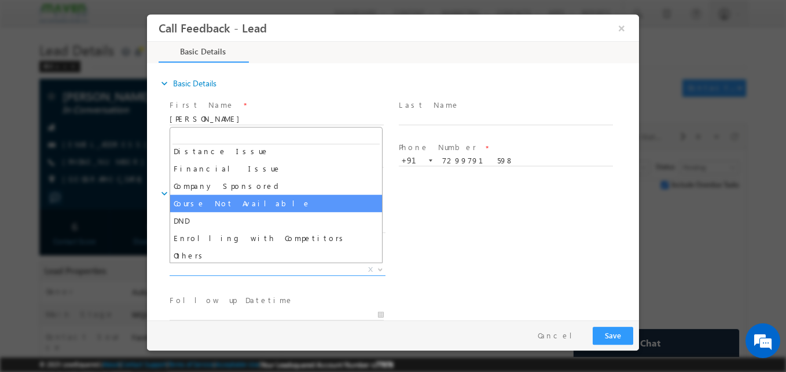
scroll to position [23, 0]
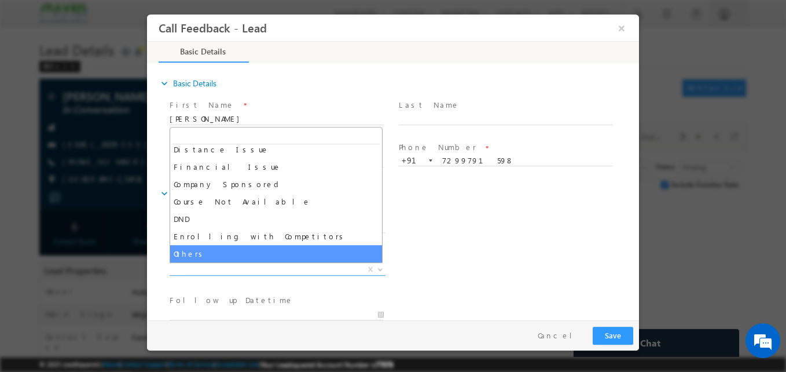
select select "Others"
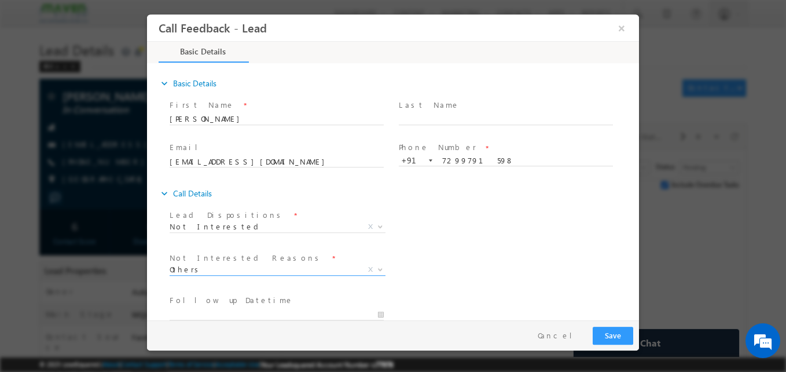
scroll to position [104, 0]
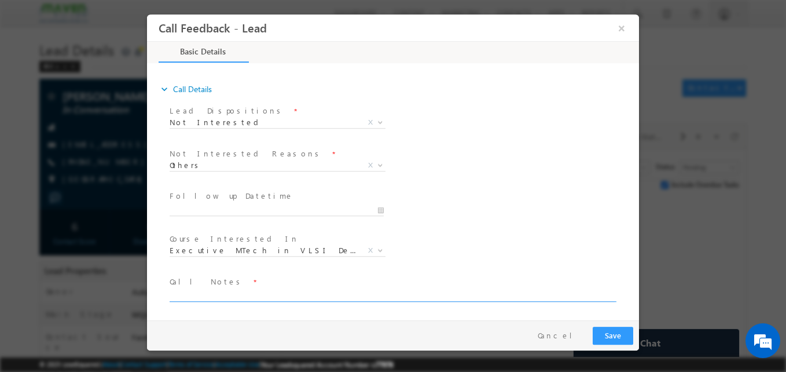
click at [213, 299] on textarea at bounding box center [392, 294] width 445 height 13
type textarea "Not interested now for program"
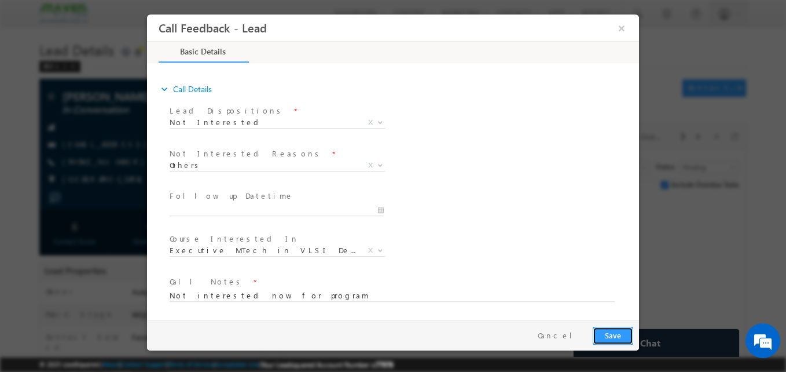
click at [627, 337] on button "Save" at bounding box center [613, 336] width 41 height 18
